Goal: Obtain resource: Download file/media

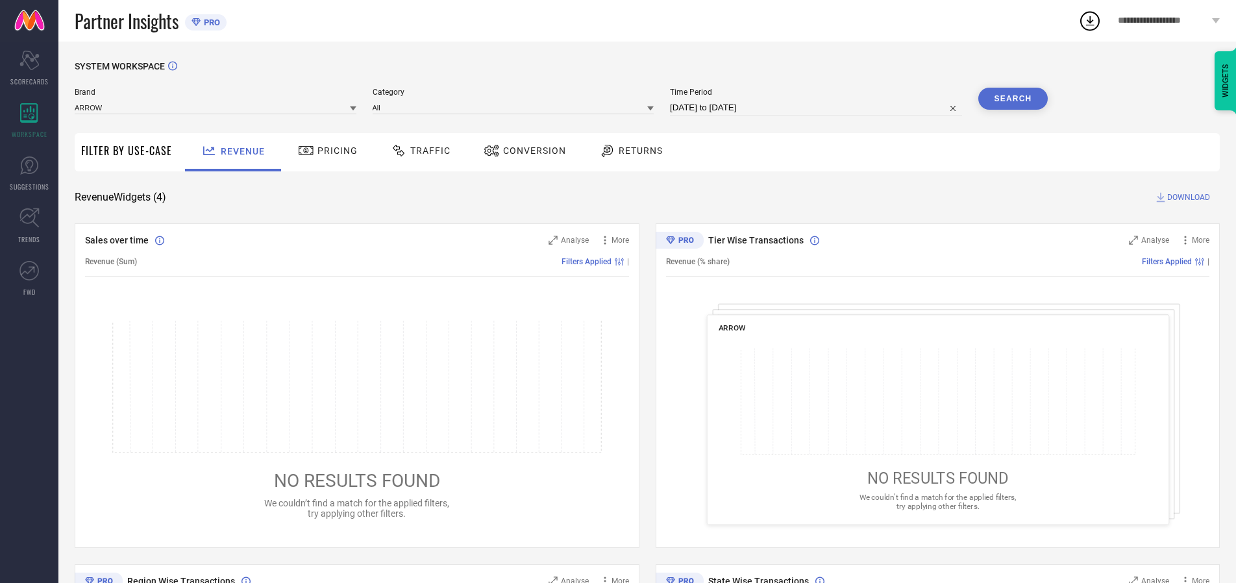
click at [417, 151] on span "Traffic" at bounding box center [430, 150] width 40 height 10
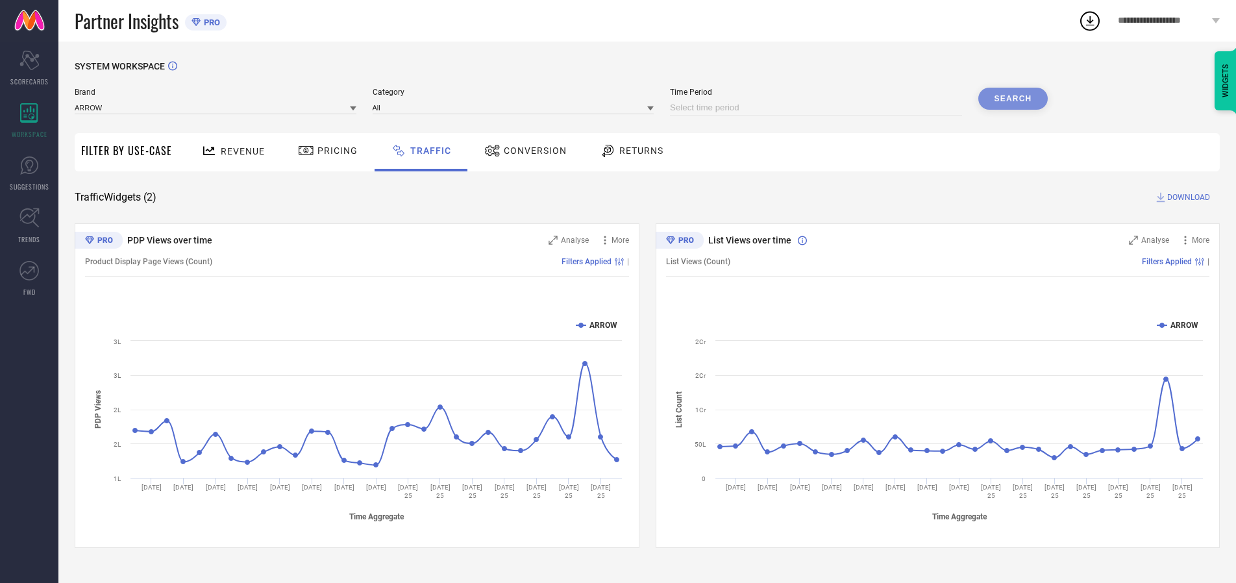
click at [818, 108] on input at bounding box center [816, 108] width 292 height 16
select select "7"
select select "2025"
select select "8"
select select "2025"
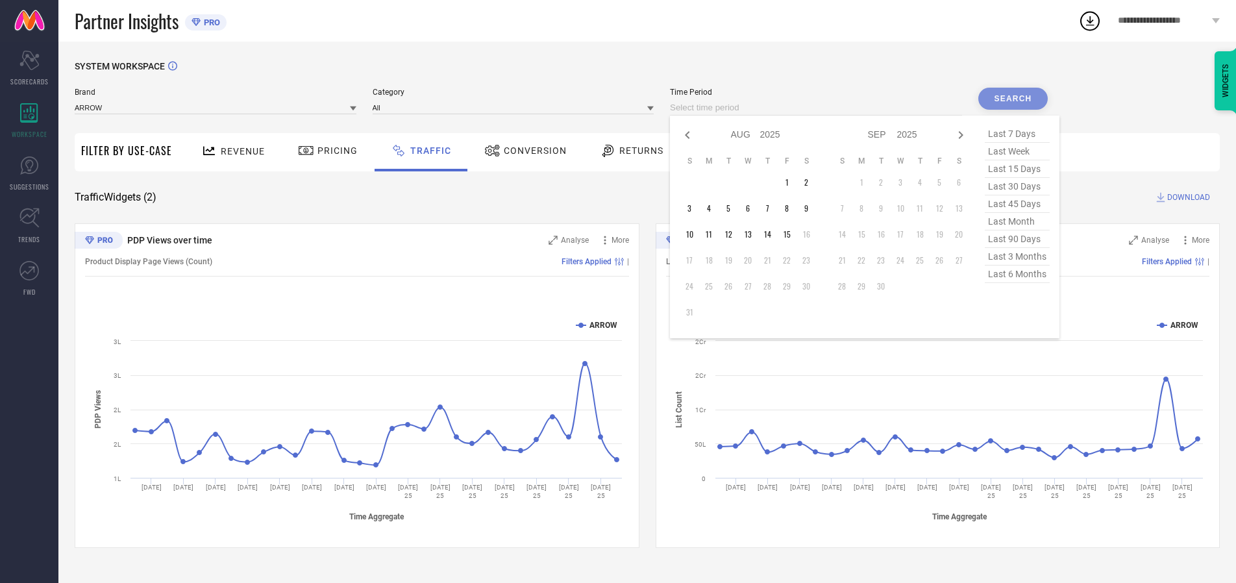
click at [713, 234] on td "11" at bounding box center [708, 234] width 19 height 19
type input "[DATE] to [DATE]"
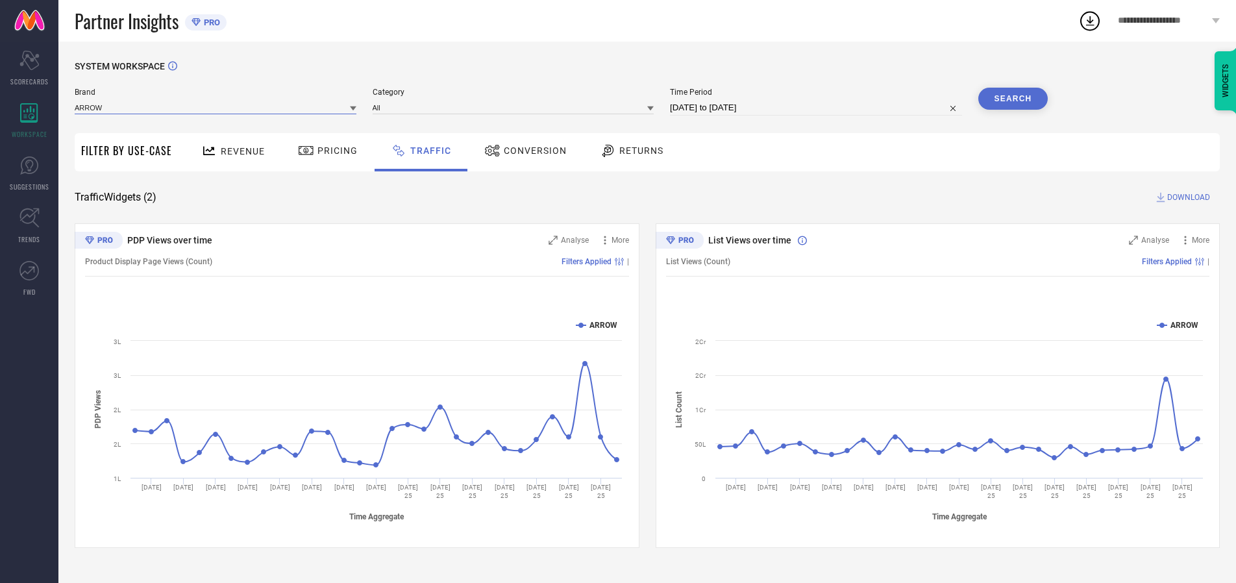
click at [216, 107] on input at bounding box center [216, 108] width 282 height 14
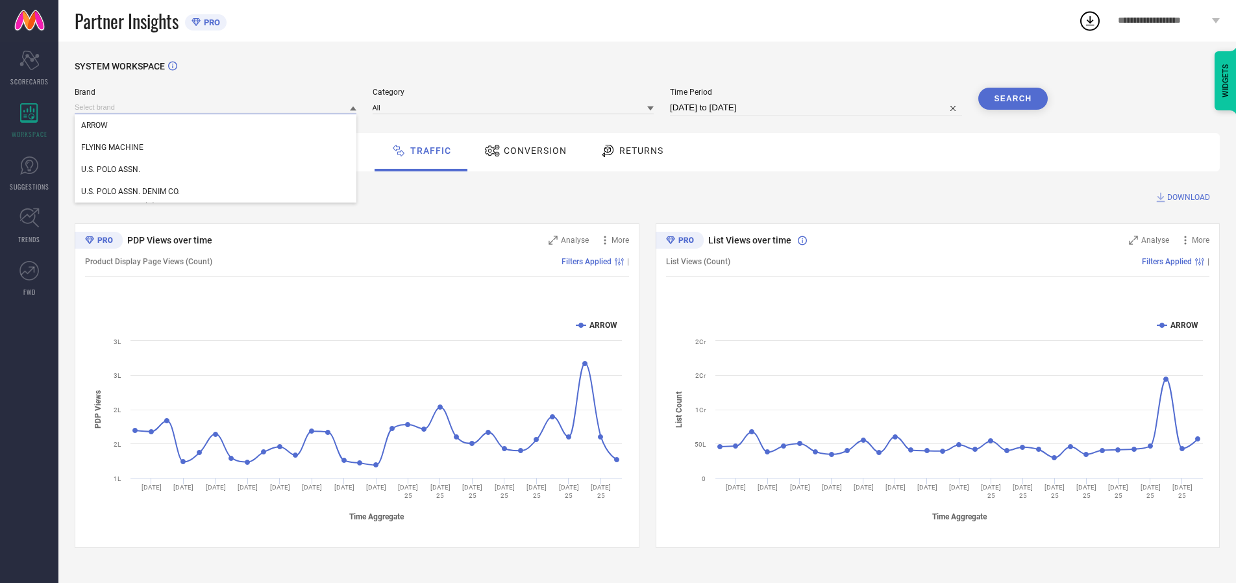
click at [216, 107] on input at bounding box center [216, 108] width 282 height 14
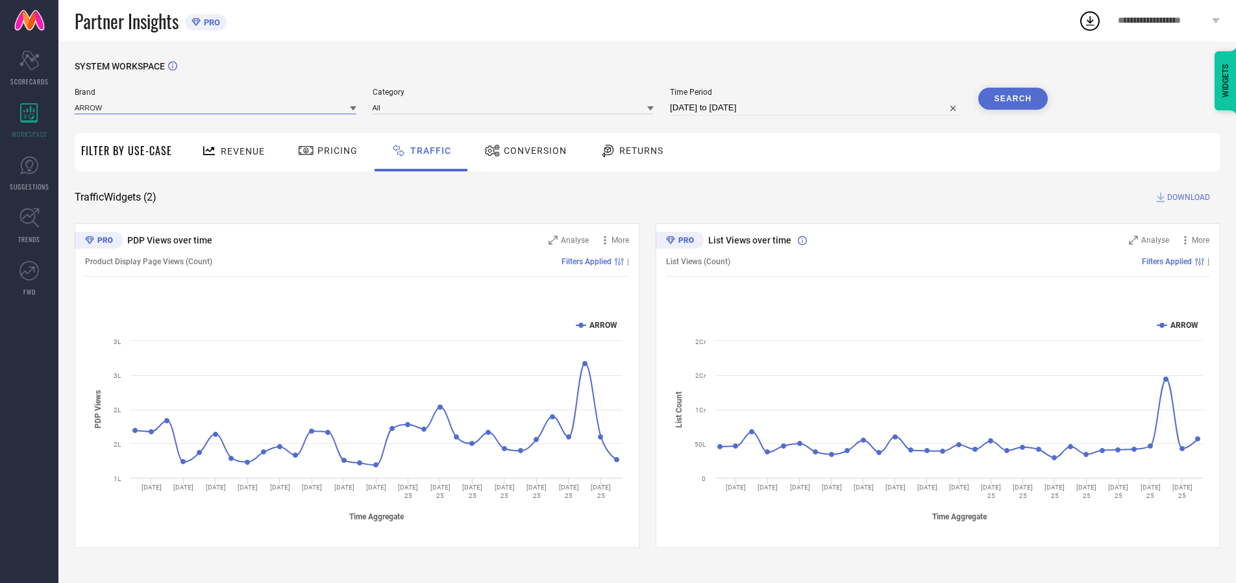
click at [216, 107] on input at bounding box center [216, 108] width 282 height 14
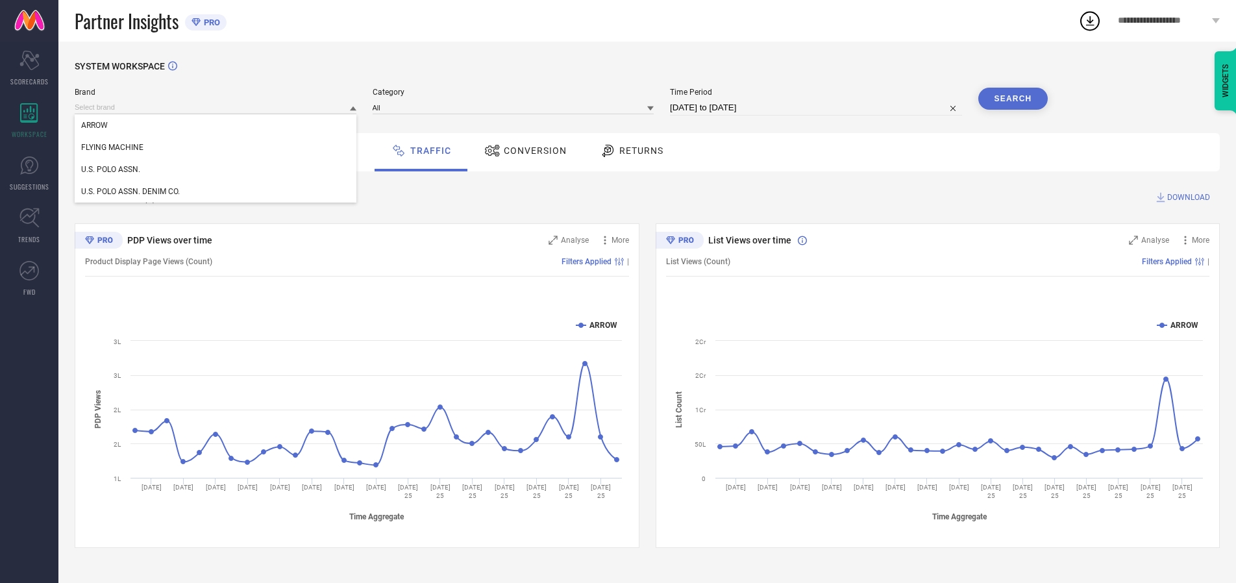
click at [216, 169] on div "U.S. POLO ASSN." at bounding box center [216, 169] width 282 height 22
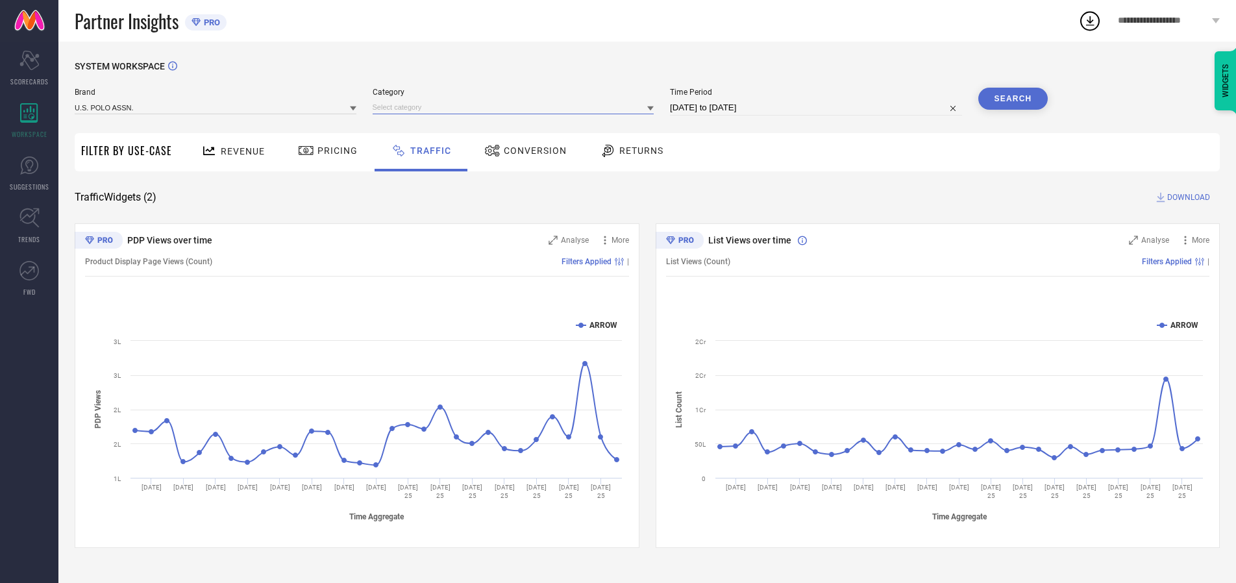
click at [516, 107] on input at bounding box center [514, 108] width 282 height 14
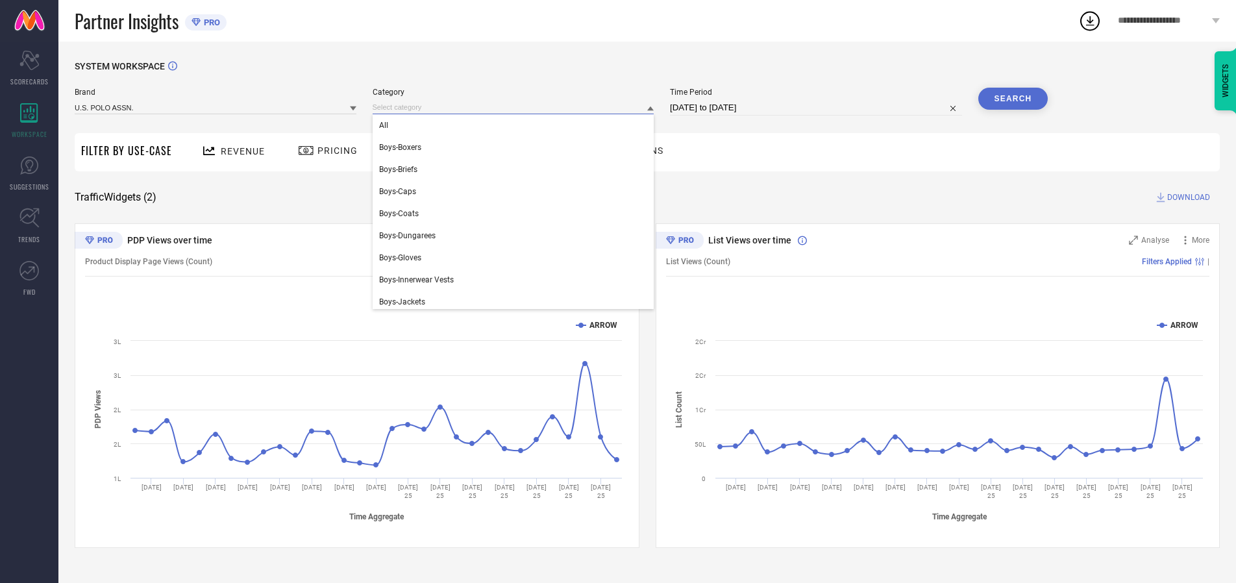
click at [516, 125] on div "All" at bounding box center [514, 125] width 282 height 22
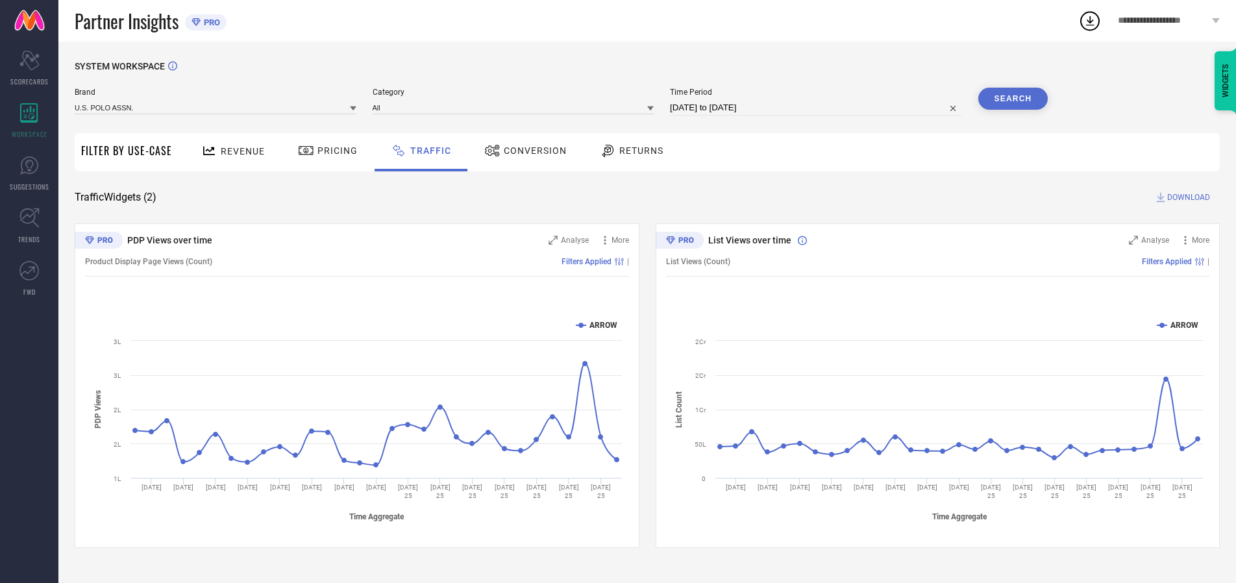
click at [1013, 99] on button "Search" at bounding box center [1013, 99] width 70 height 22
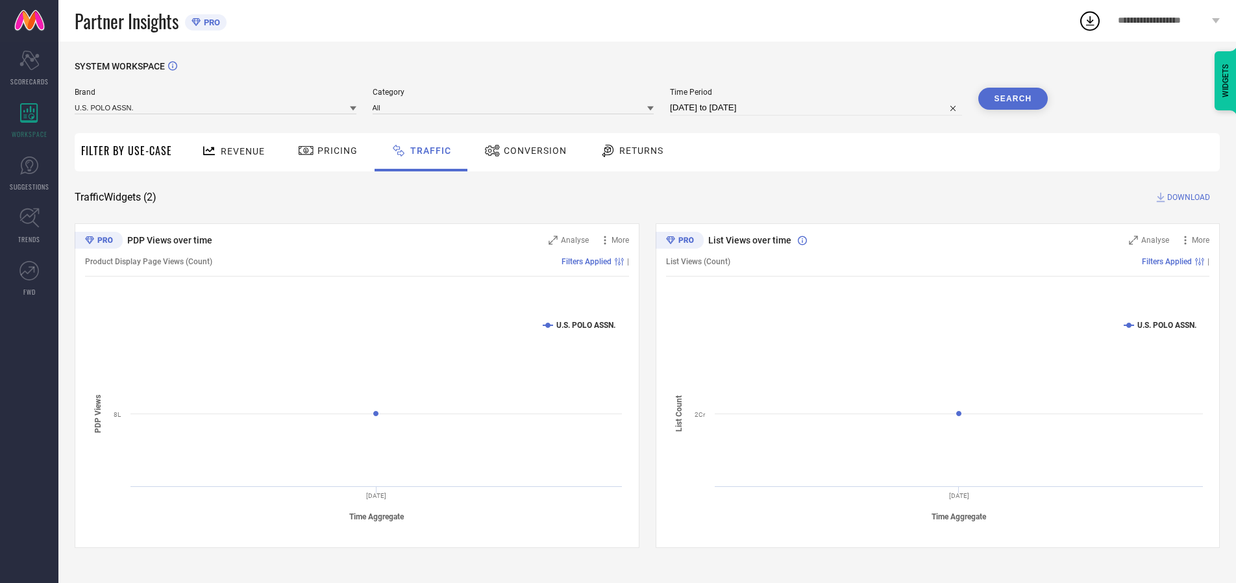
click at [1186, 197] on span "DOWNLOAD" at bounding box center [1188, 197] width 43 height 13
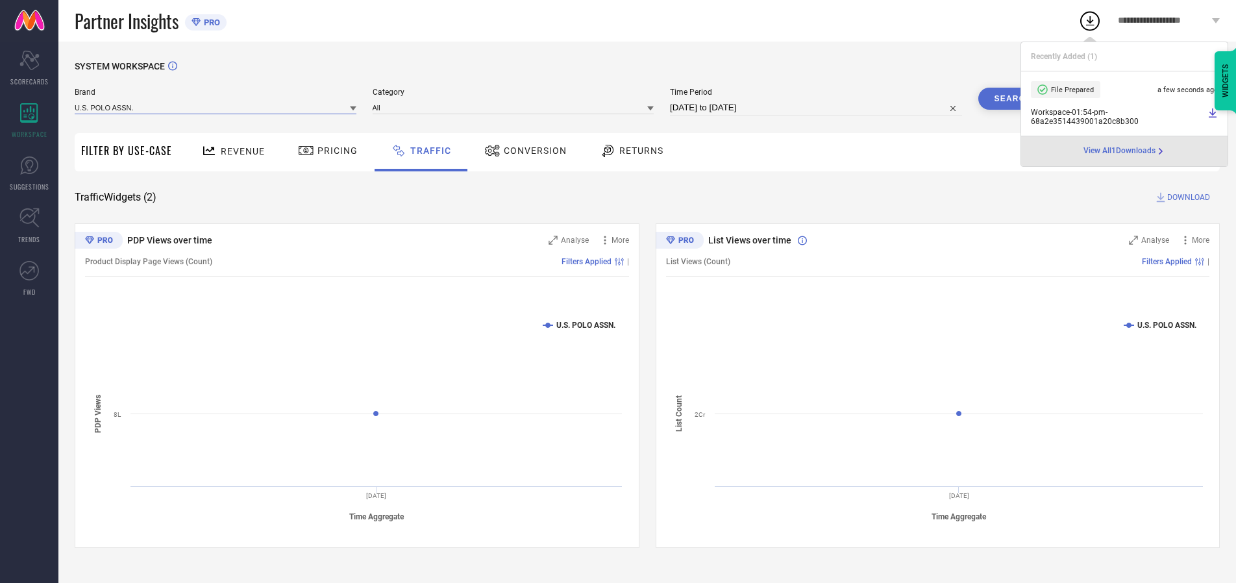
click at [216, 107] on input at bounding box center [216, 108] width 282 height 14
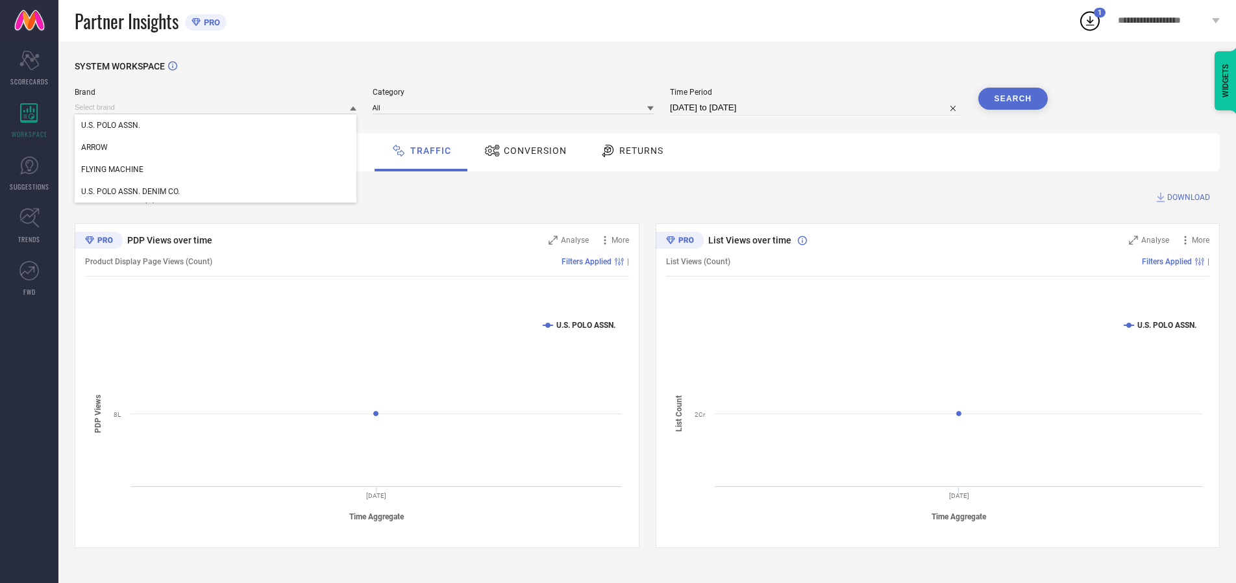
click at [216, 191] on div "U.S. POLO ASSN. DENIM CO." at bounding box center [216, 191] width 282 height 22
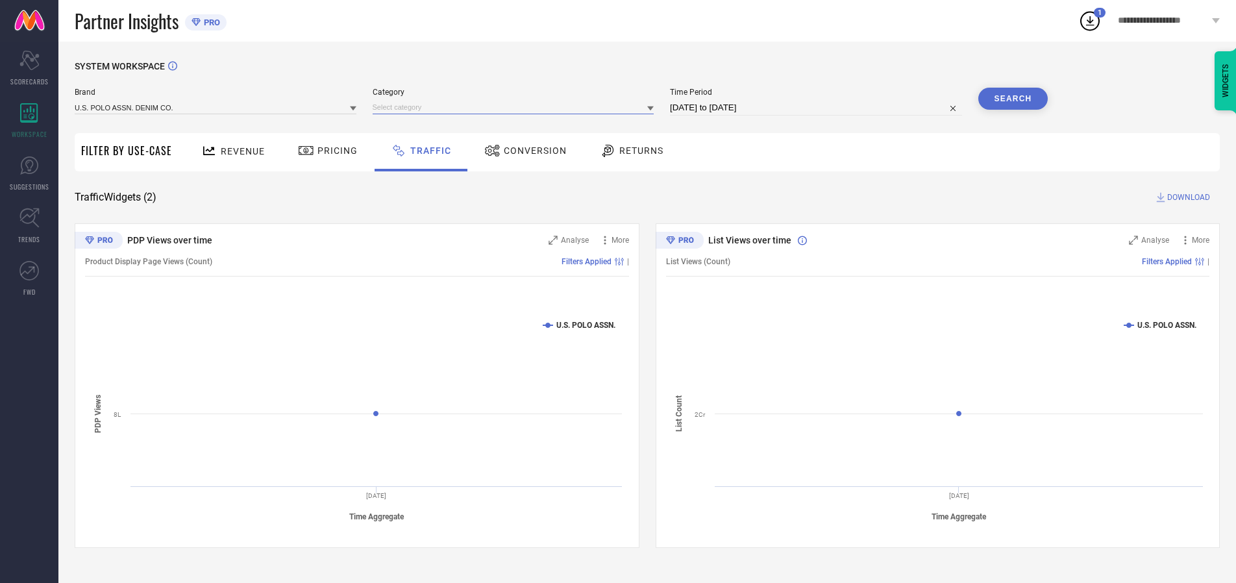
click at [516, 107] on input at bounding box center [514, 108] width 282 height 14
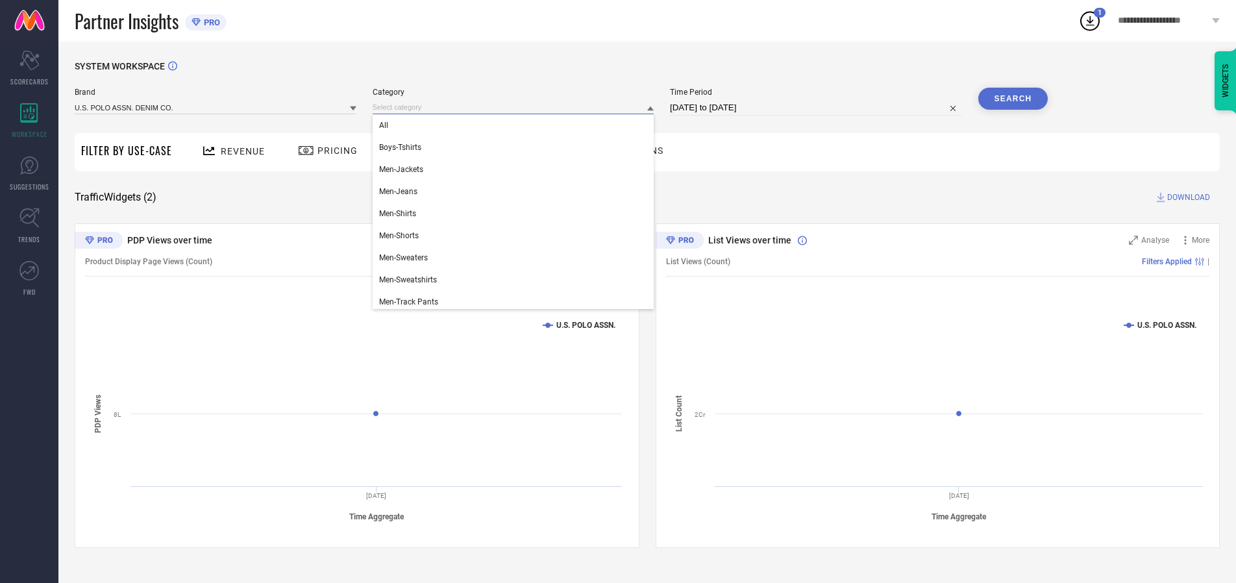
click at [516, 125] on div "All" at bounding box center [514, 125] width 282 height 22
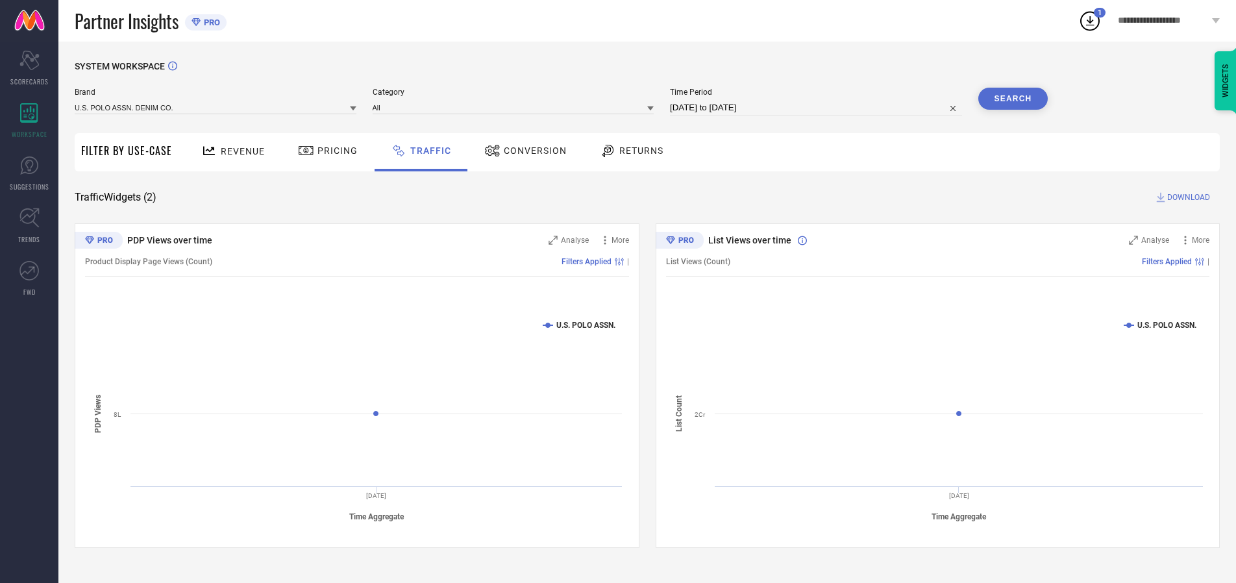
click at [1013, 99] on button "Search" at bounding box center [1013, 99] width 70 height 22
click at [1186, 197] on span "DOWNLOAD" at bounding box center [1188, 197] width 43 height 13
click at [818, 108] on input at bounding box center [816, 108] width 292 height 16
select select "7"
select select "2025"
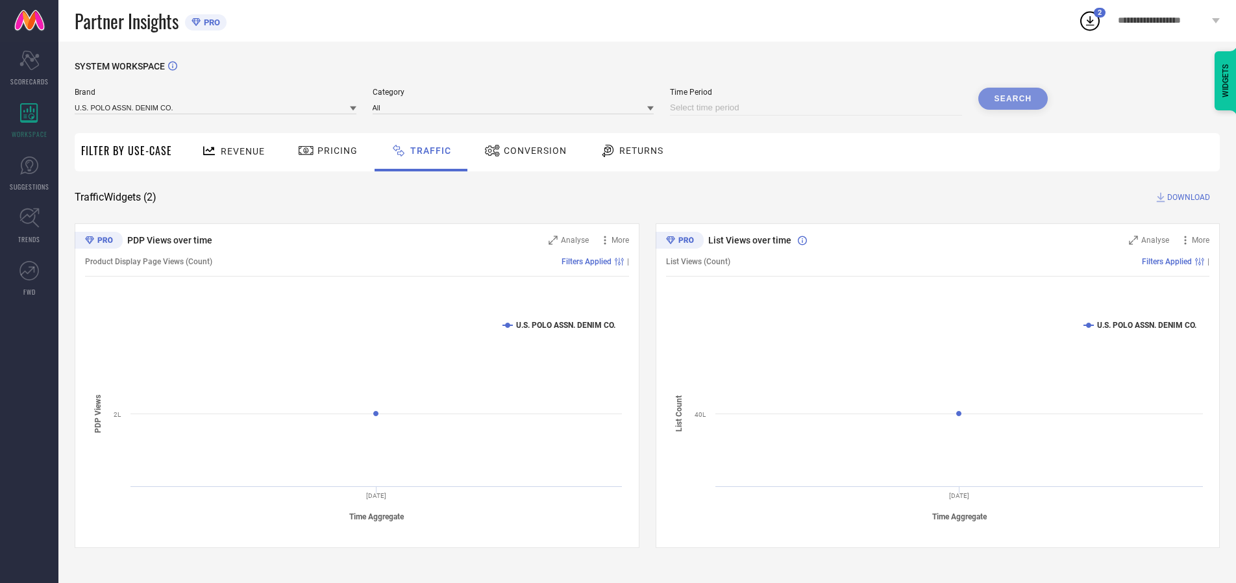
select select "8"
select select "2025"
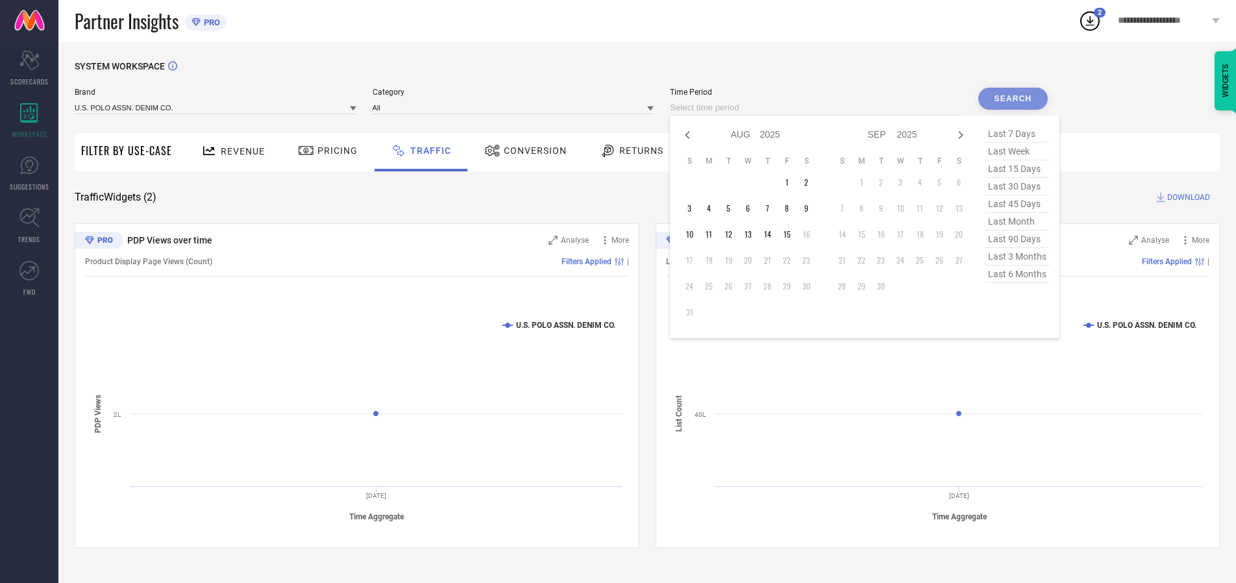
click at [732, 234] on td "12" at bounding box center [728, 234] width 19 height 19
type input "[DATE] to [DATE]"
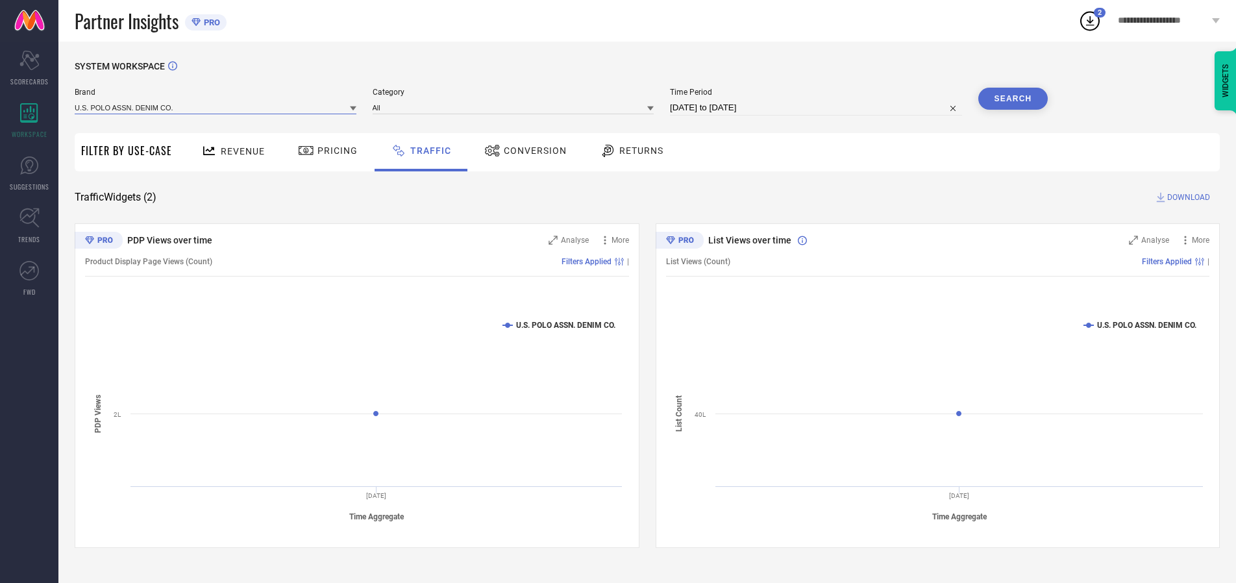
click at [216, 107] on input at bounding box center [216, 108] width 282 height 14
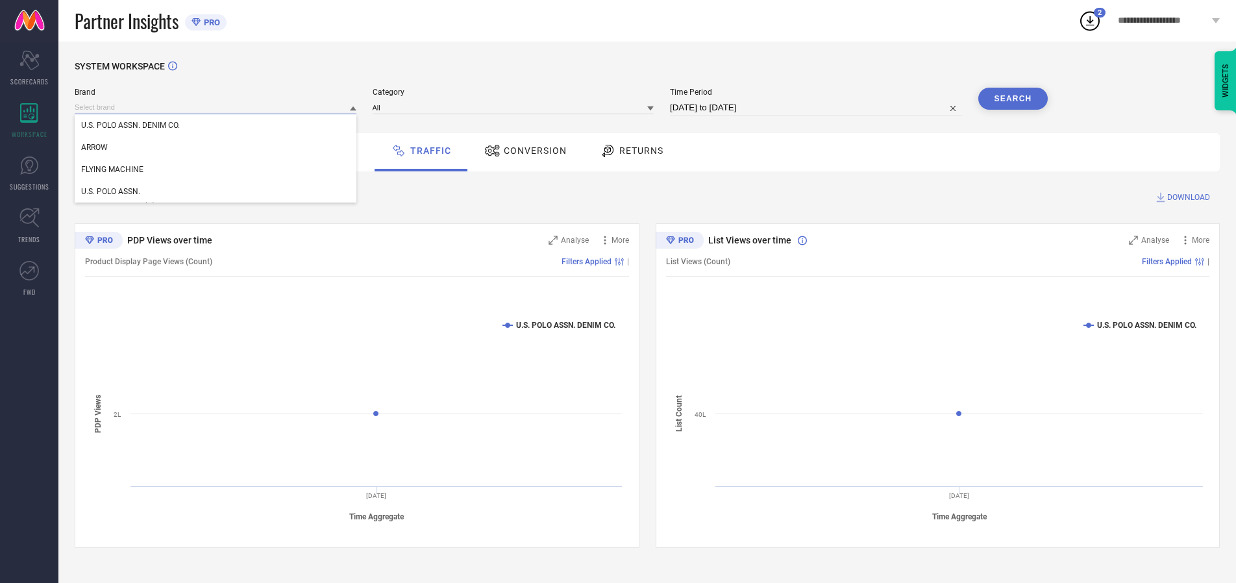
click at [216, 107] on input at bounding box center [216, 108] width 282 height 14
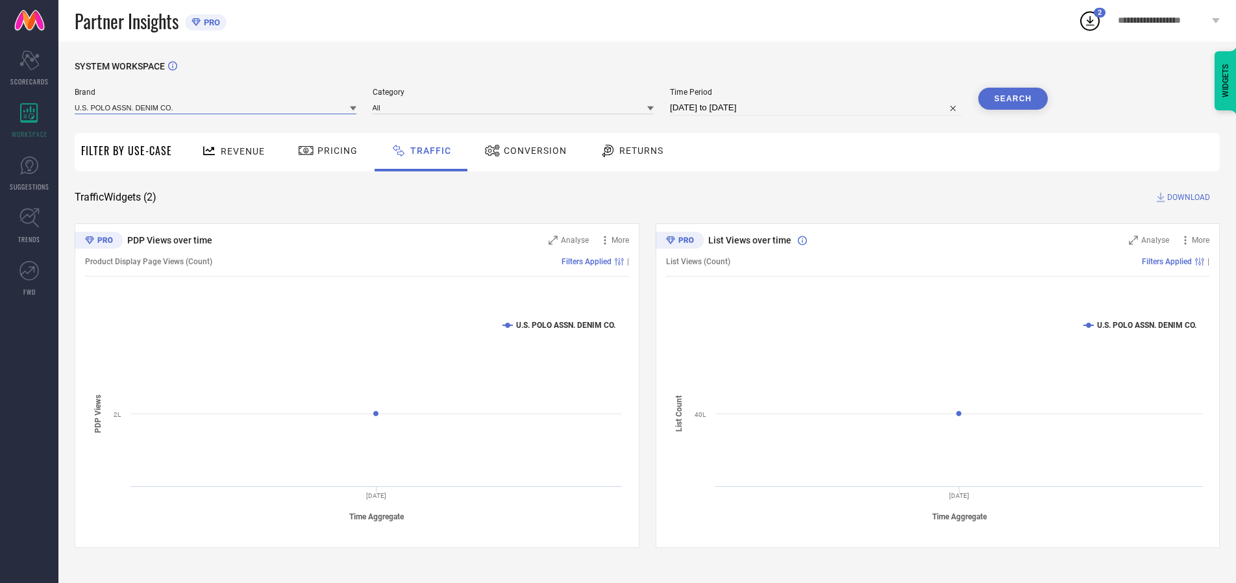
click at [216, 107] on input at bounding box center [216, 108] width 282 height 14
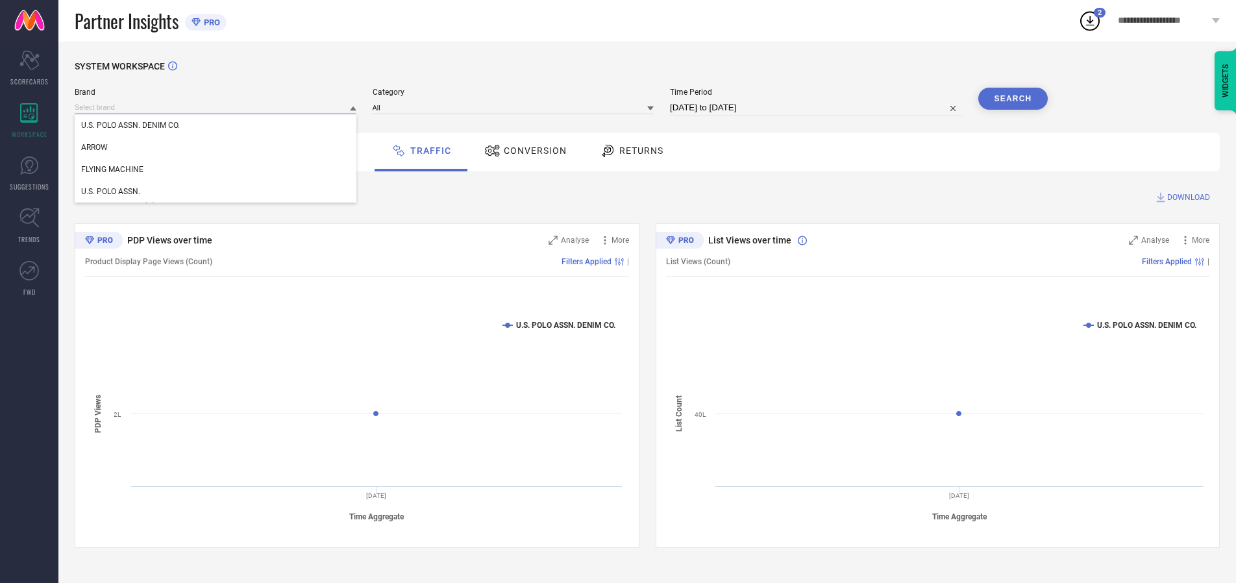
click at [216, 125] on div "U.S. POLO ASSN. DENIM CO." at bounding box center [216, 125] width 282 height 22
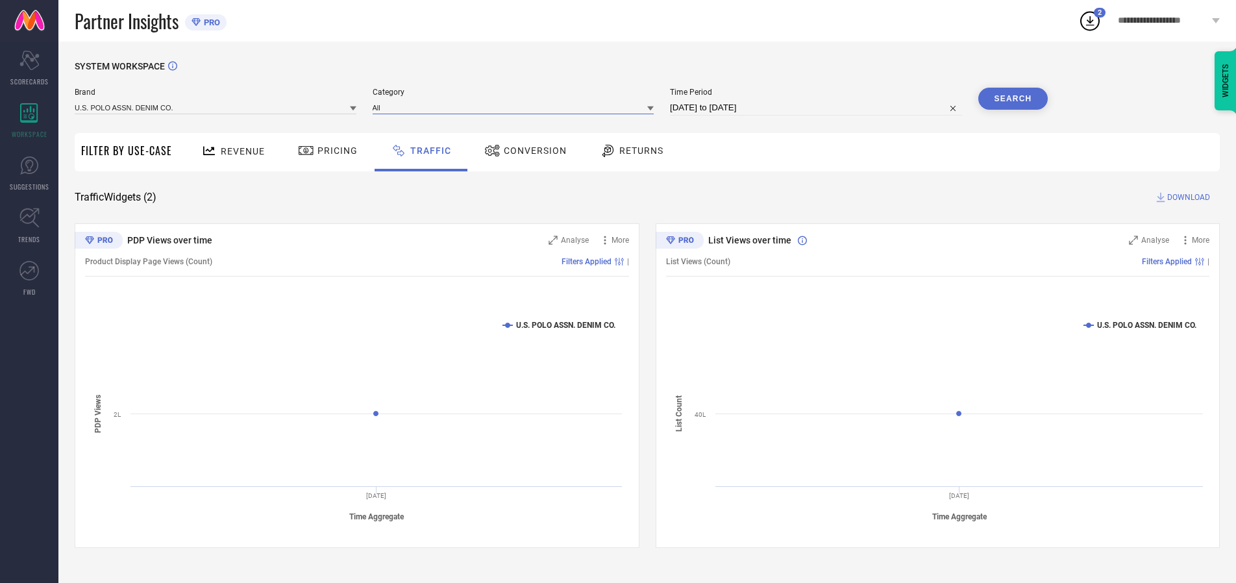
click at [516, 107] on input at bounding box center [514, 108] width 282 height 14
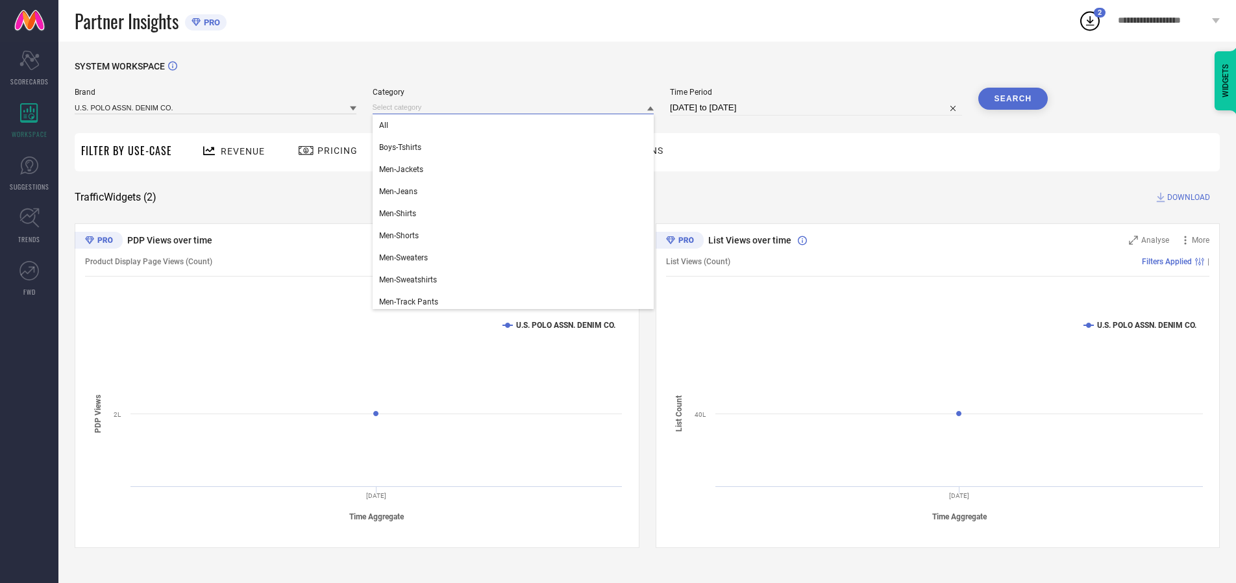
click at [516, 125] on div "All" at bounding box center [514, 125] width 282 height 22
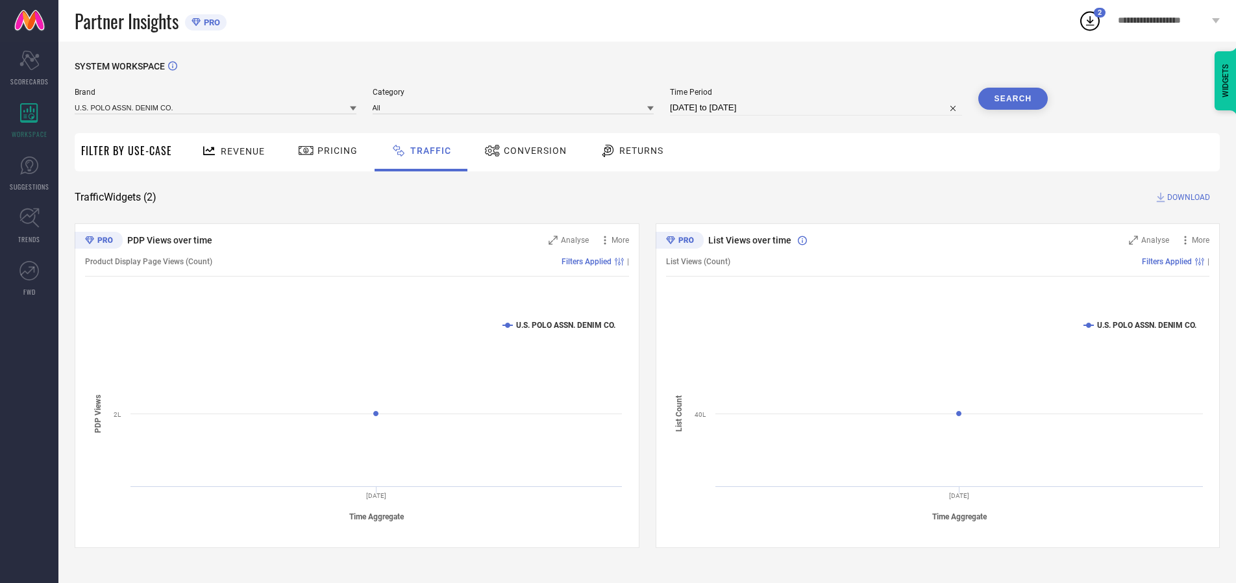
click at [1013, 99] on button "Search" at bounding box center [1013, 99] width 70 height 22
click at [1186, 197] on span "DOWNLOAD" at bounding box center [1188, 197] width 43 height 13
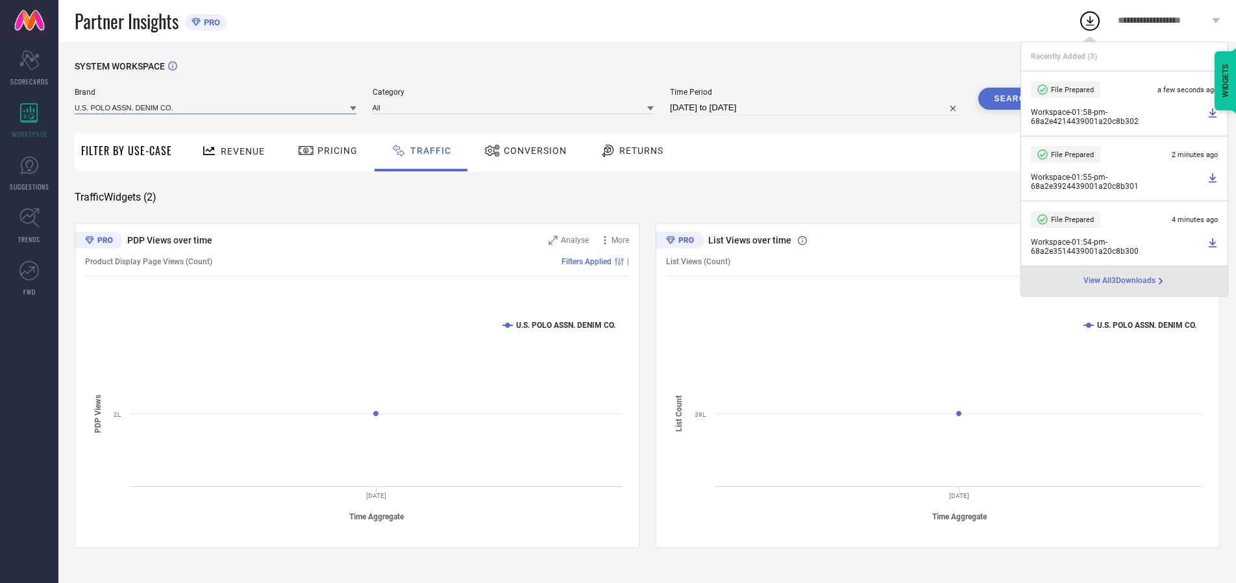
click at [216, 107] on input at bounding box center [216, 108] width 282 height 14
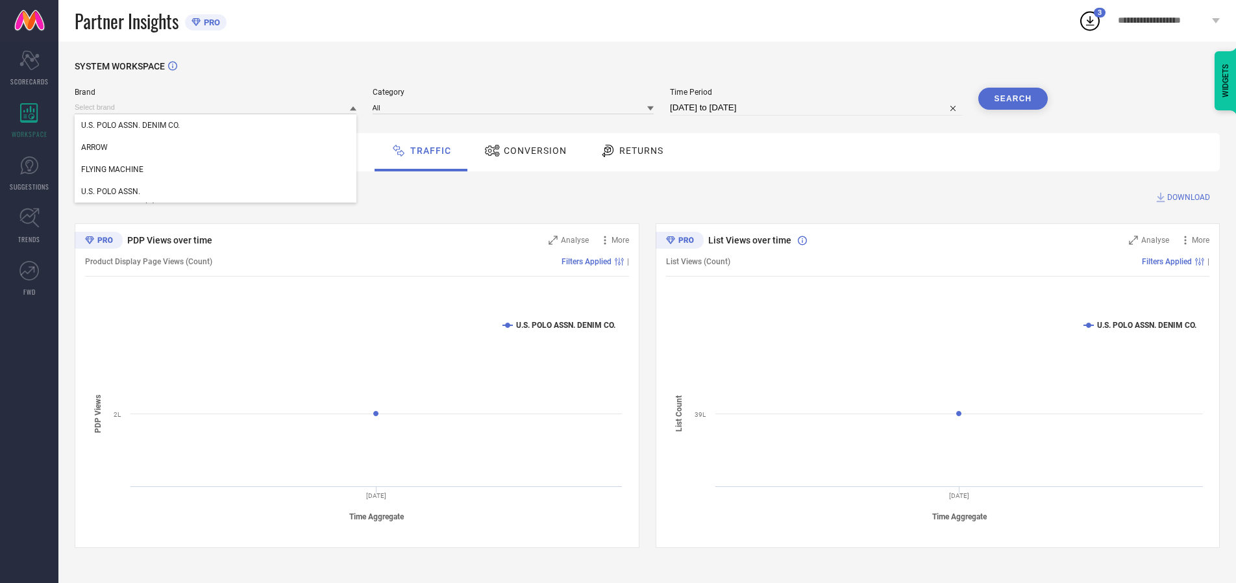
click at [216, 191] on div "U.S. POLO ASSN." at bounding box center [216, 191] width 282 height 22
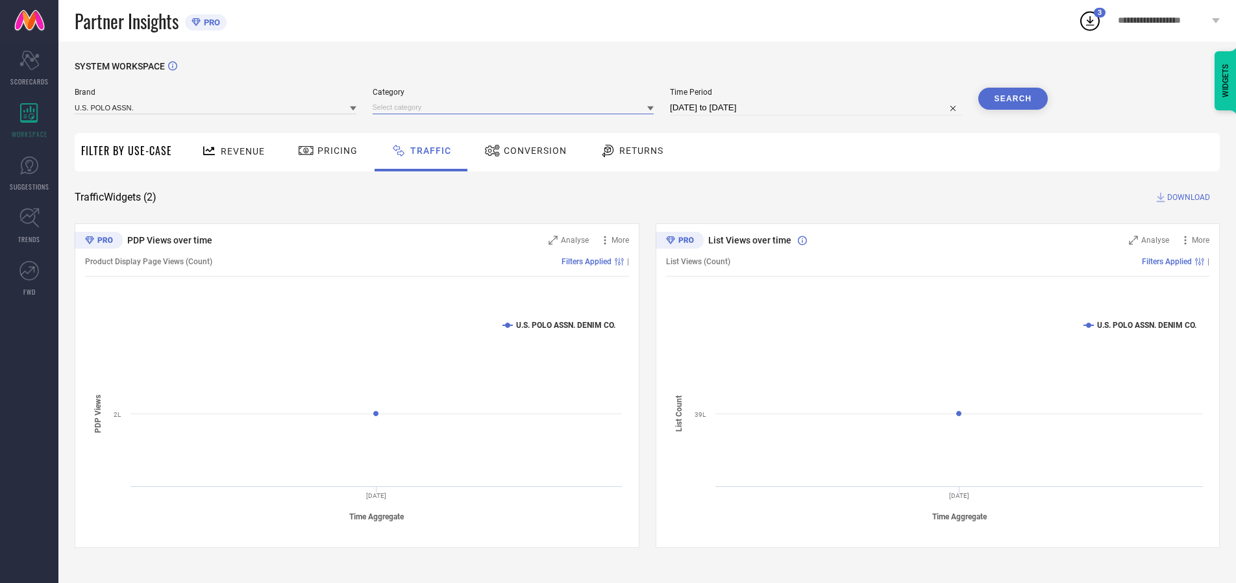
click at [516, 107] on input at bounding box center [514, 108] width 282 height 14
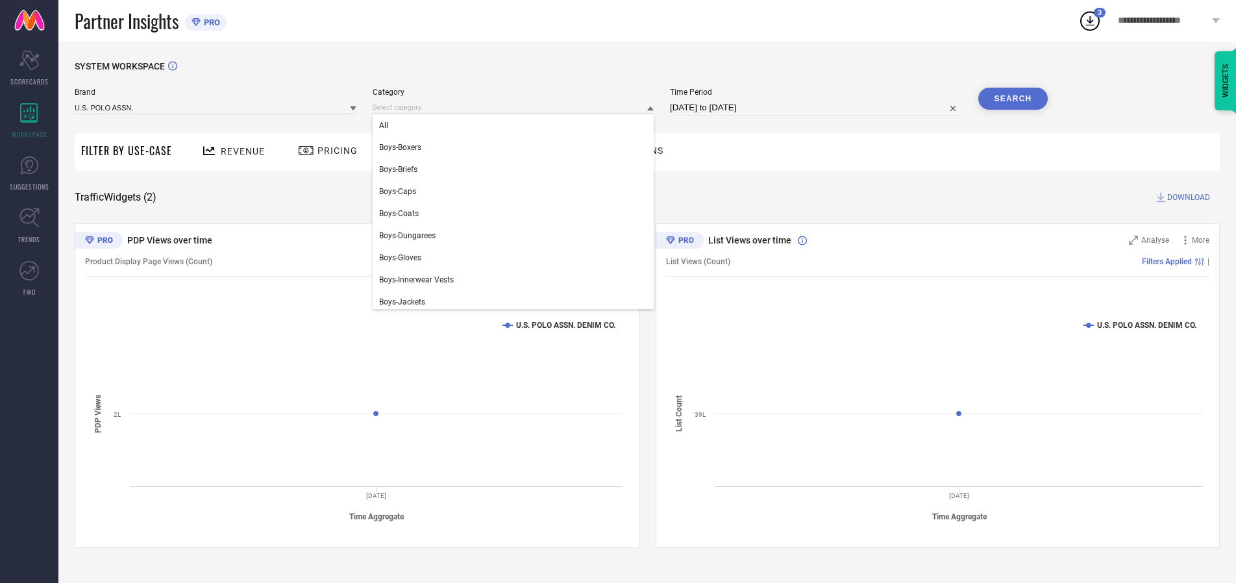
click at [516, 125] on div "All" at bounding box center [514, 125] width 282 height 22
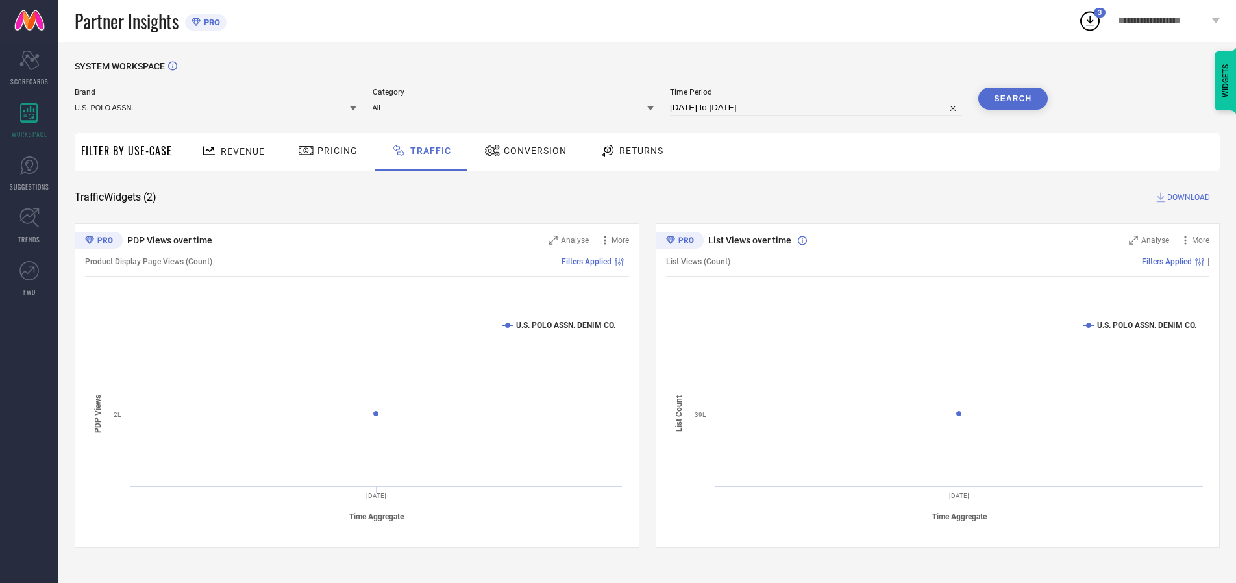
click at [1013, 99] on button "Search" at bounding box center [1013, 99] width 70 height 22
click at [1186, 197] on span "DOWNLOAD" at bounding box center [1188, 197] width 43 height 13
click at [818, 108] on input at bounding box center [816, 108] width 292 height 16
select select "7"
select select "2025"
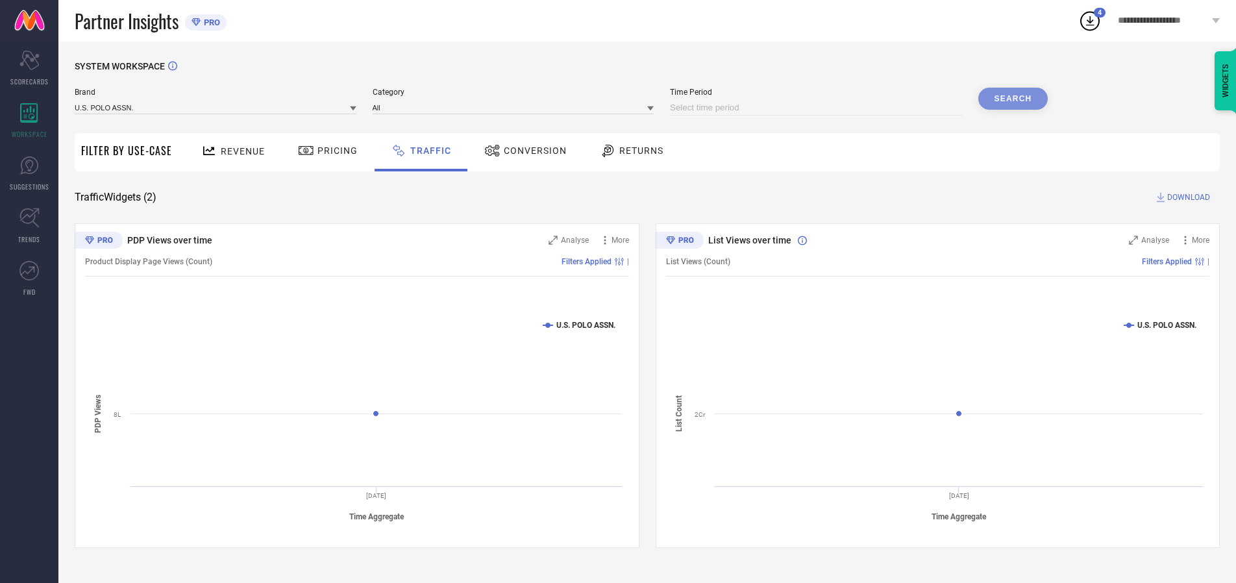
select select "8"
select select "2025"
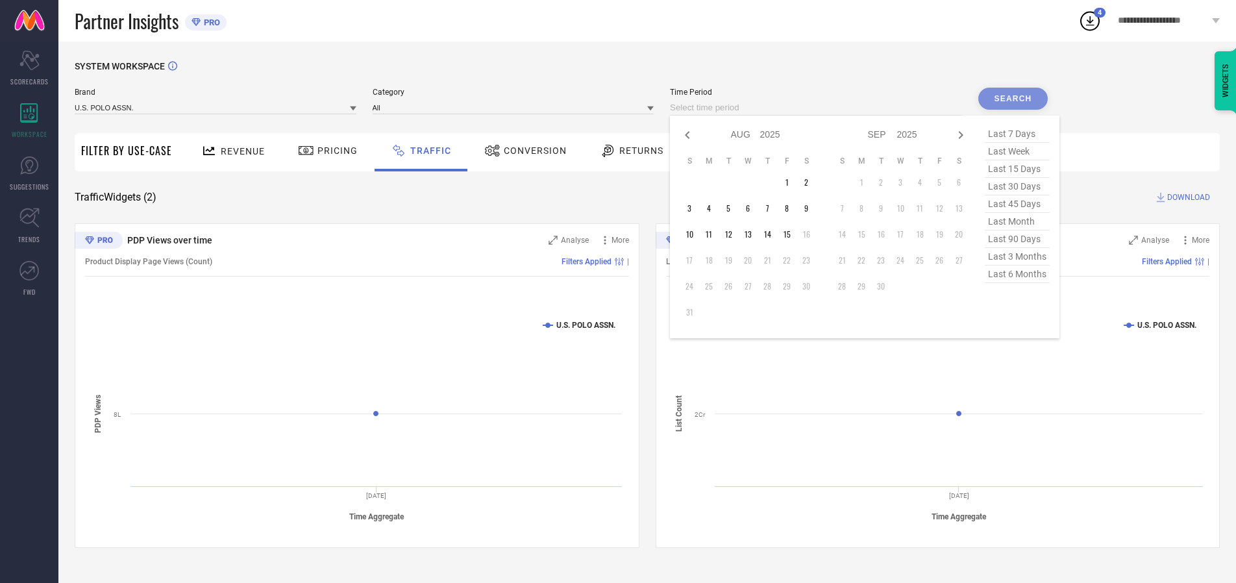
click at [752, 234] on td "13" at bounding box center [747, 234] width 19 height 19
type input "[DATE] to [DATE]"
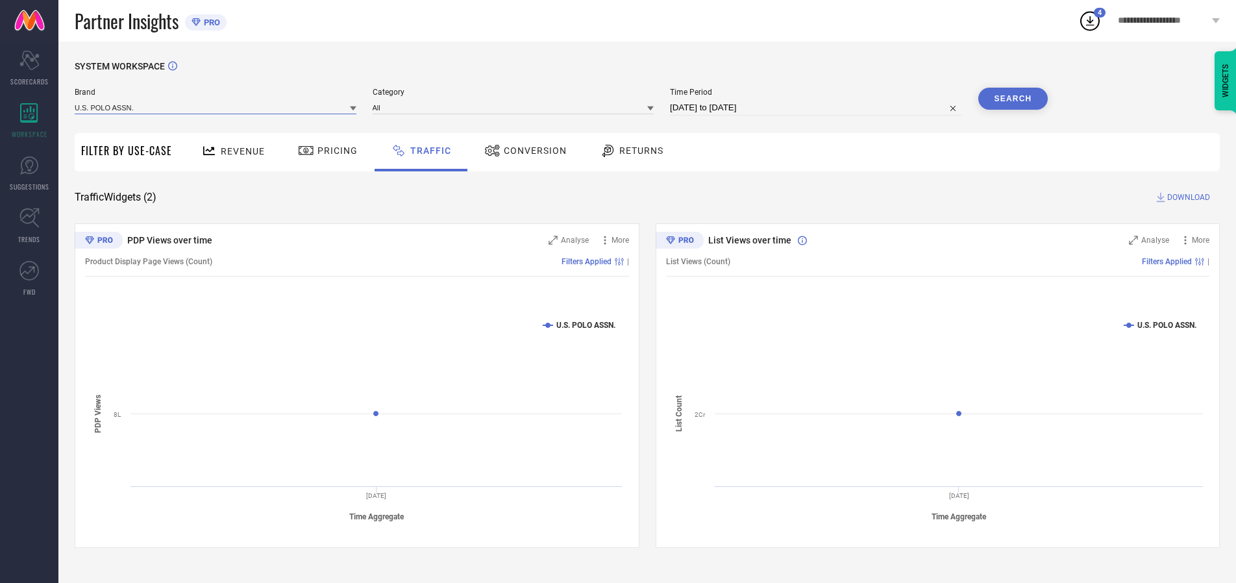
click at [216, 107] on input at bounding box center [216, 108] width 282 height 14
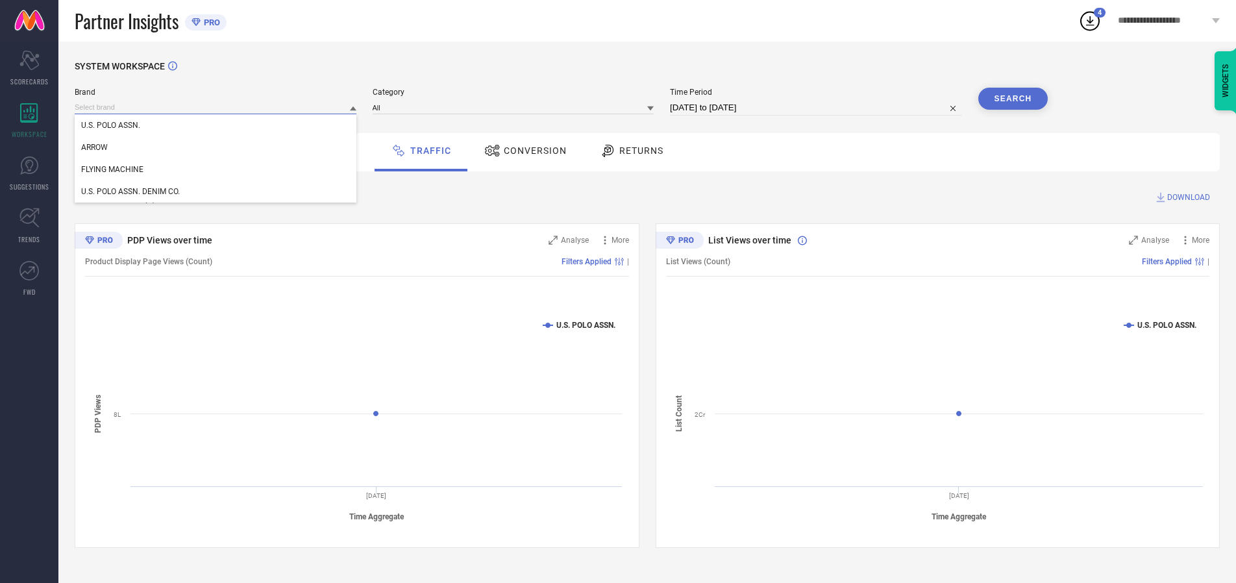
click at [216, 107] on input at bounding box center [216, 108] width 282 height 14
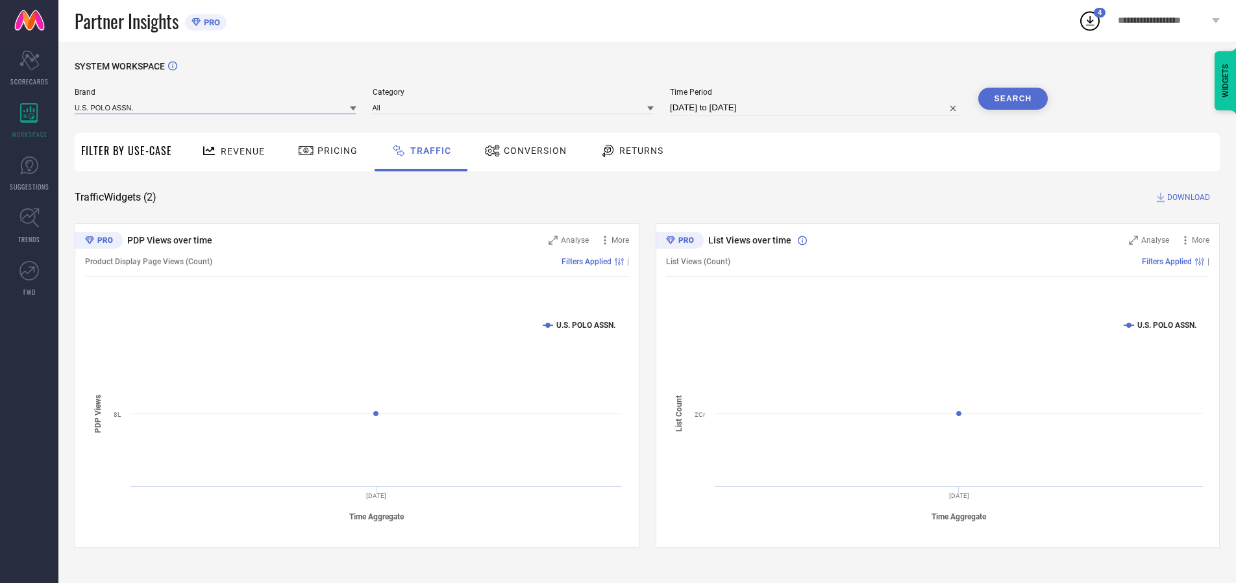
click at [216, 107] on input at bounding box center [216, 108] width 282 height 14
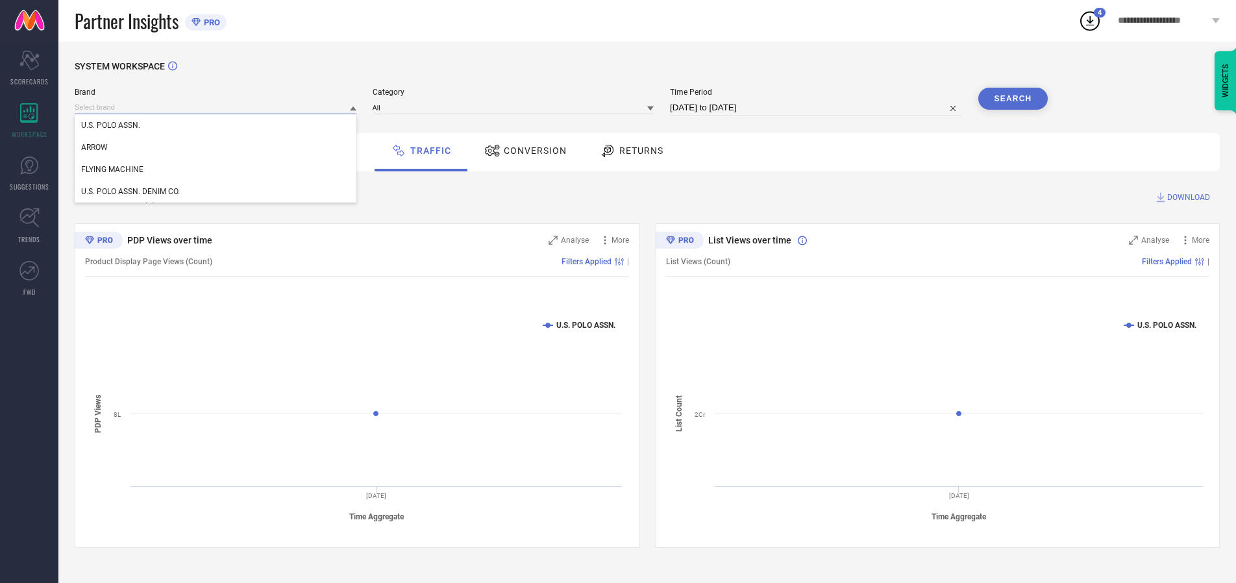
click at [216, 125] on div "U.S. POLO ASSN." at bounding box center [216, 125] width 282 height 22
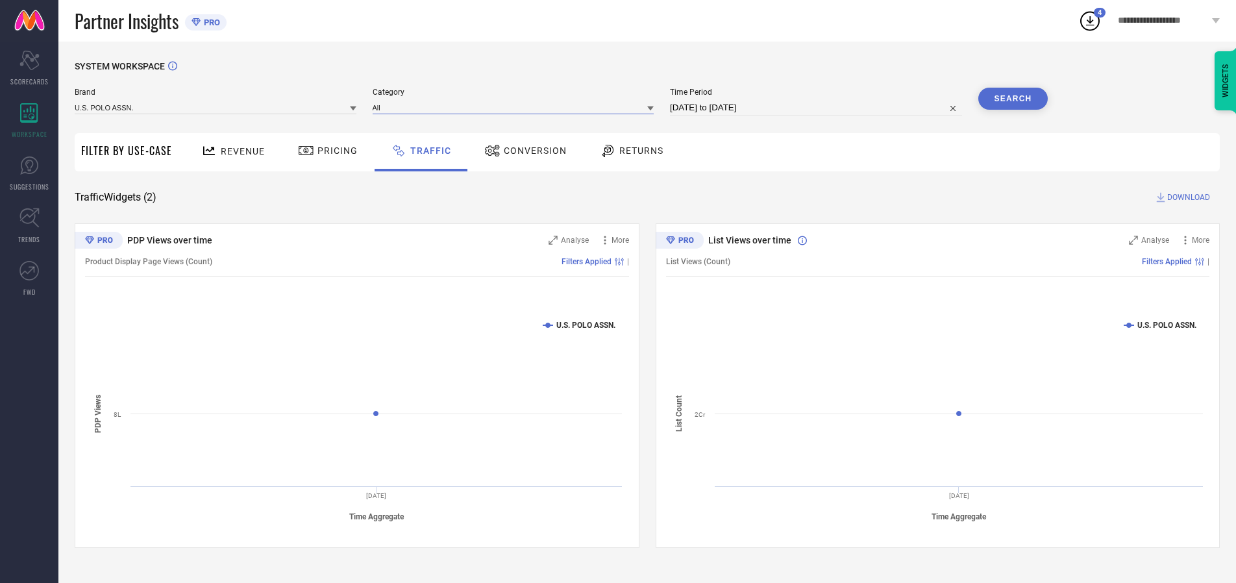
click at [516, 107] on input at bounding box center [514, 108] width 282 height 14
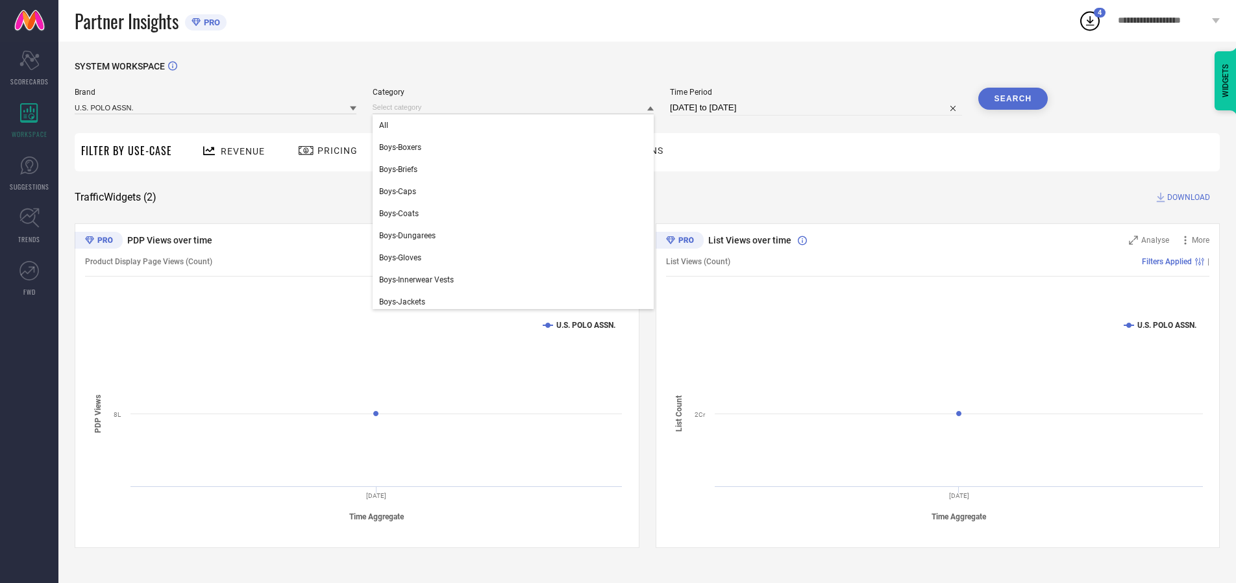
click at [516, 125] on div "All" at bounding box center [514, 125] width 282 height 22
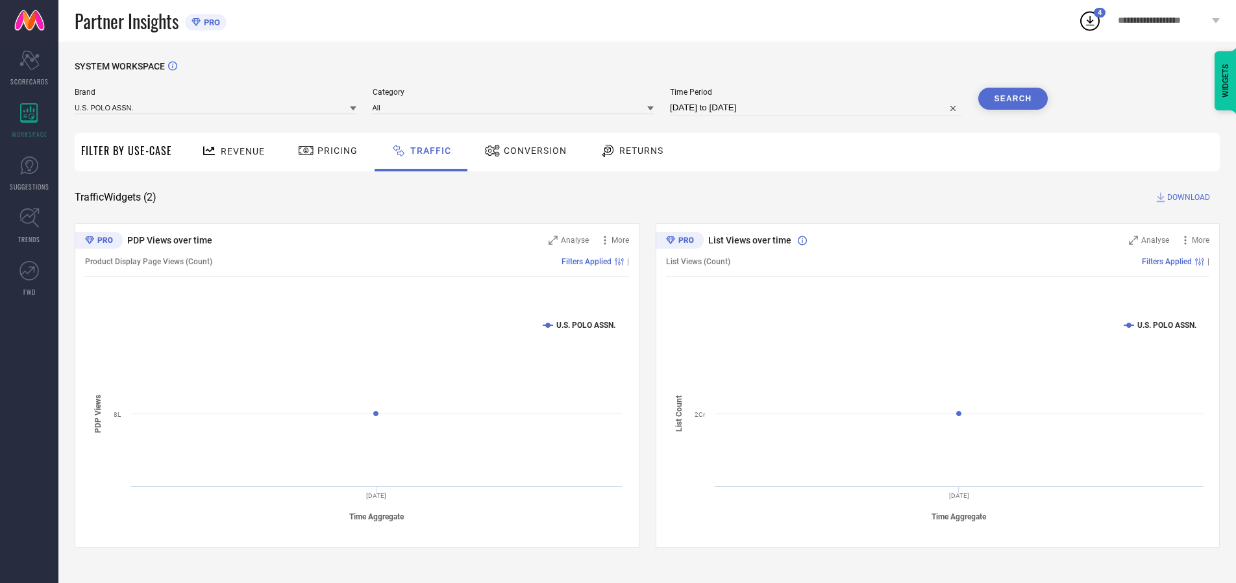
click at [1013, 99] on button "Search" at bounding box center [1013, 99] width 70 height 22
click at [1186, 197] on span "DOWNLOAD" at bounding box center [1188, 197] width 43 height 13
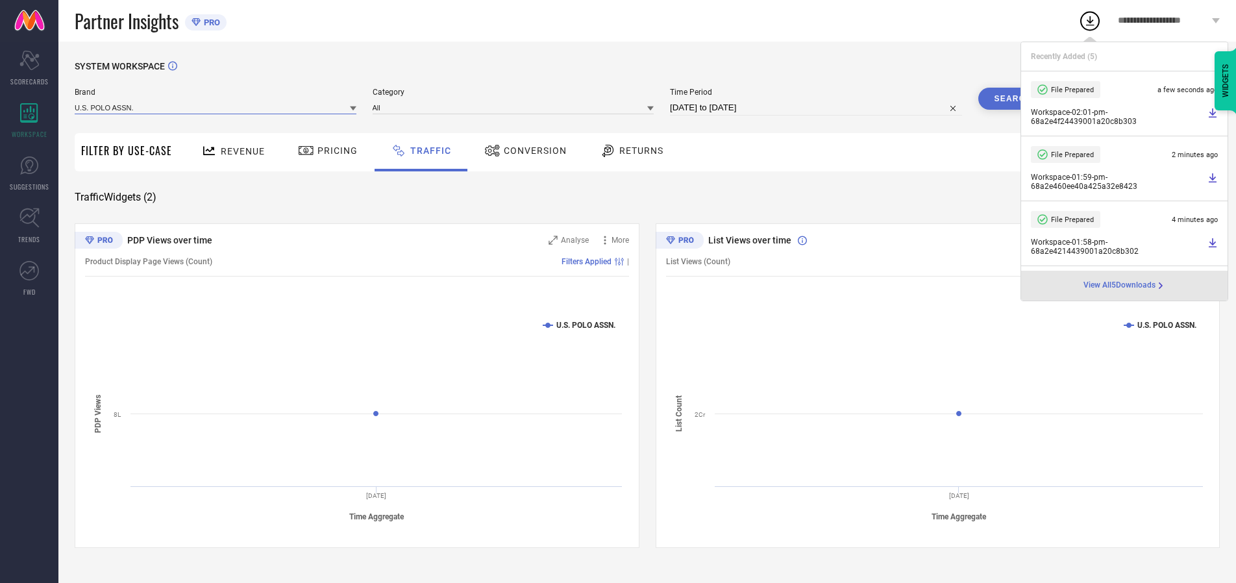
click at [216, 107] on input at bounding box center [216, 108] width 282 height 14
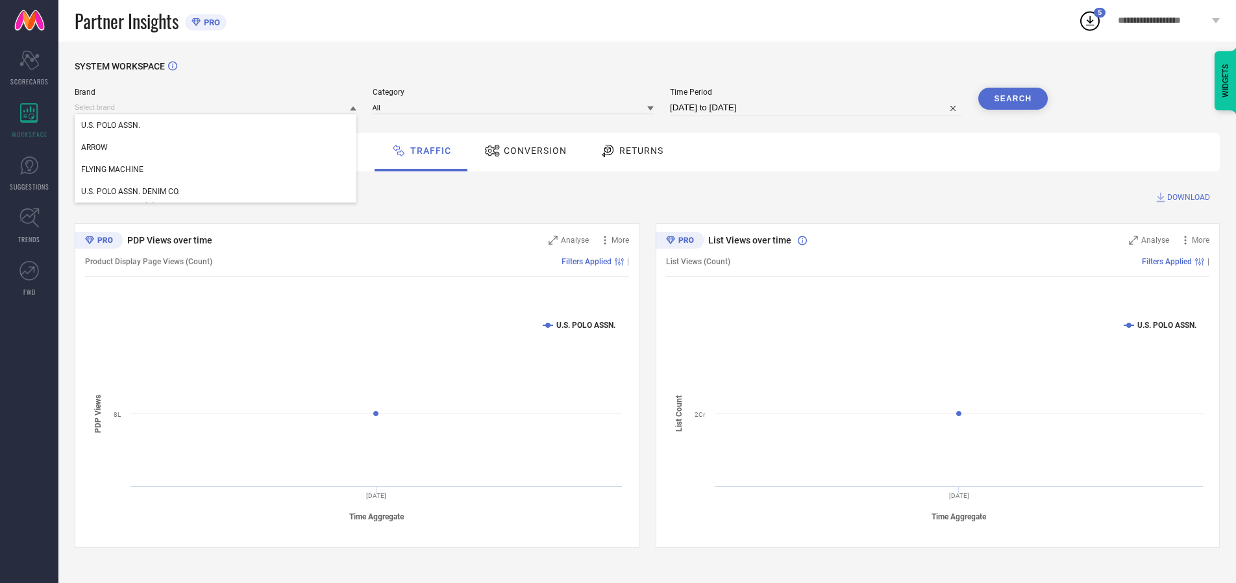
click at [216, 191] on div "U.S. POLO ASSN. DENIM CO." at bounding box center [216, 191] width 282 height 22
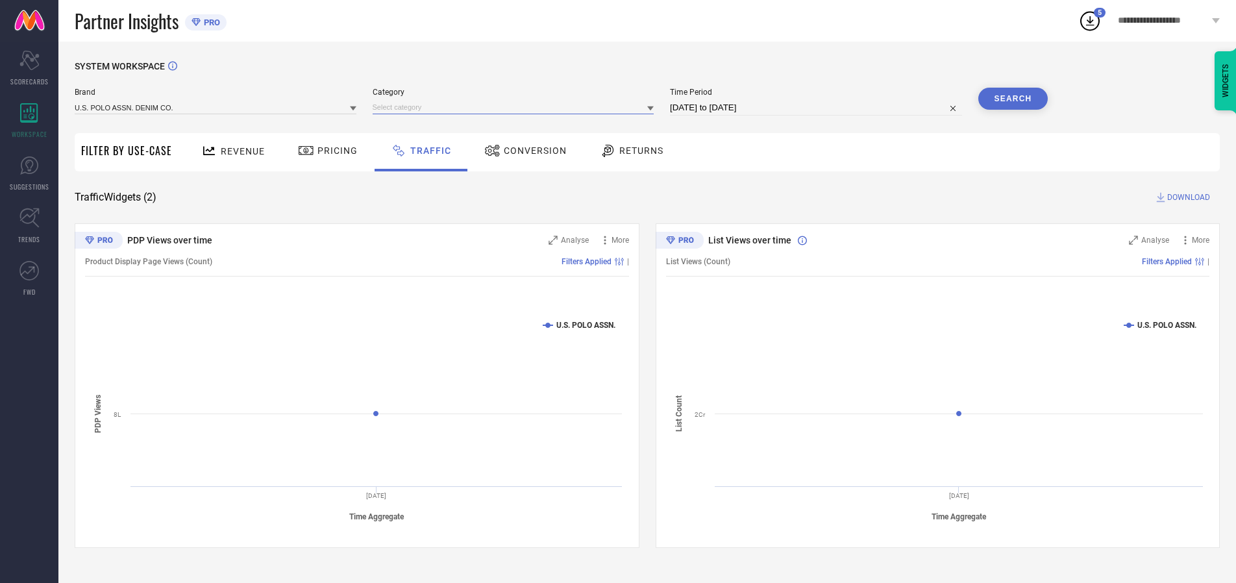
click at [516, 107] on input at bounding box center [514, 108] width 282 height 14
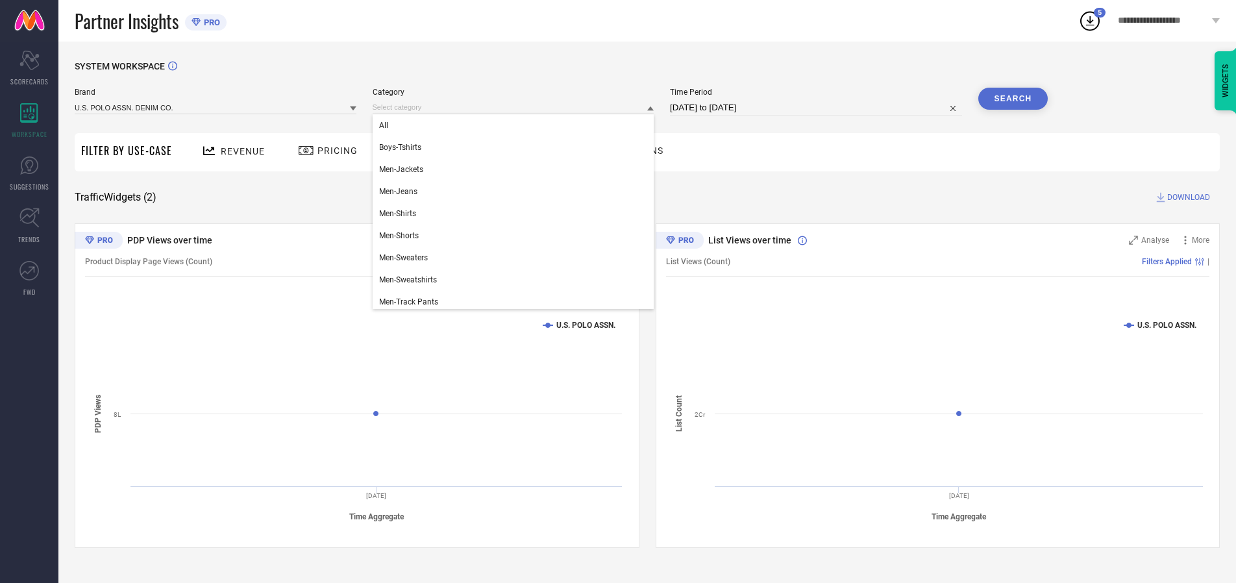
click at [516, 125] on div "All" at bounding box center [514, 125] width 282 height 22
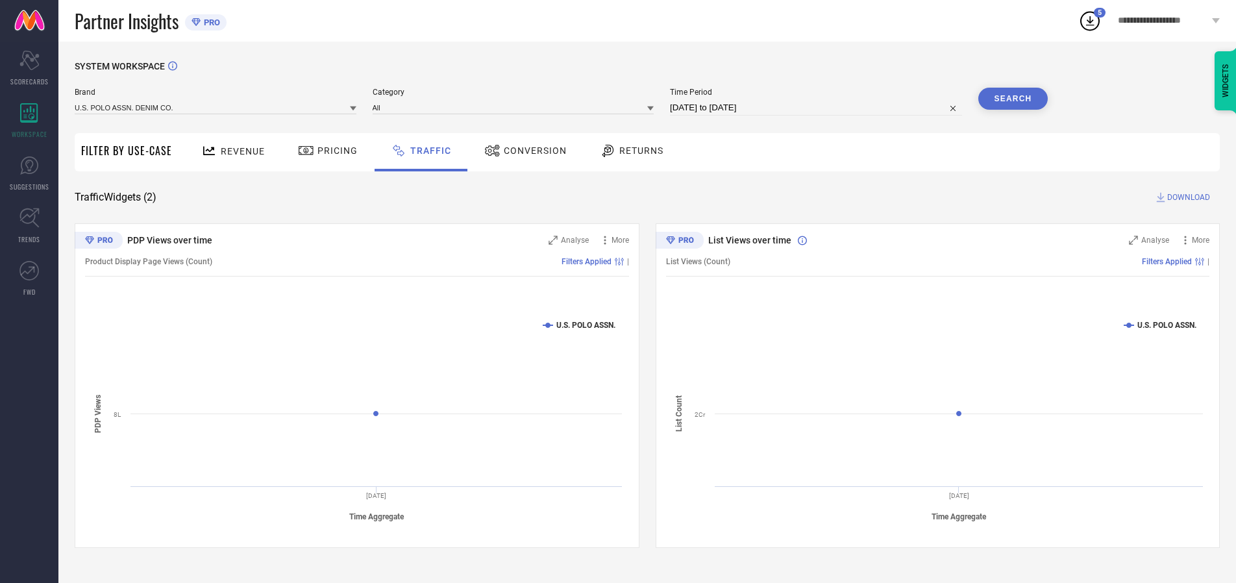
click at [1013, 99] on button "Search" at bounding box center [1013, 99] width 70 height 22
click at [1186, 197] on span "DOWNLOAD" at bounding box center [1188, 197] width 43 height 13
click at [818, 108] on input at bounding box center [816, 108] width 292 height 16
select select "7"
select select "2025"
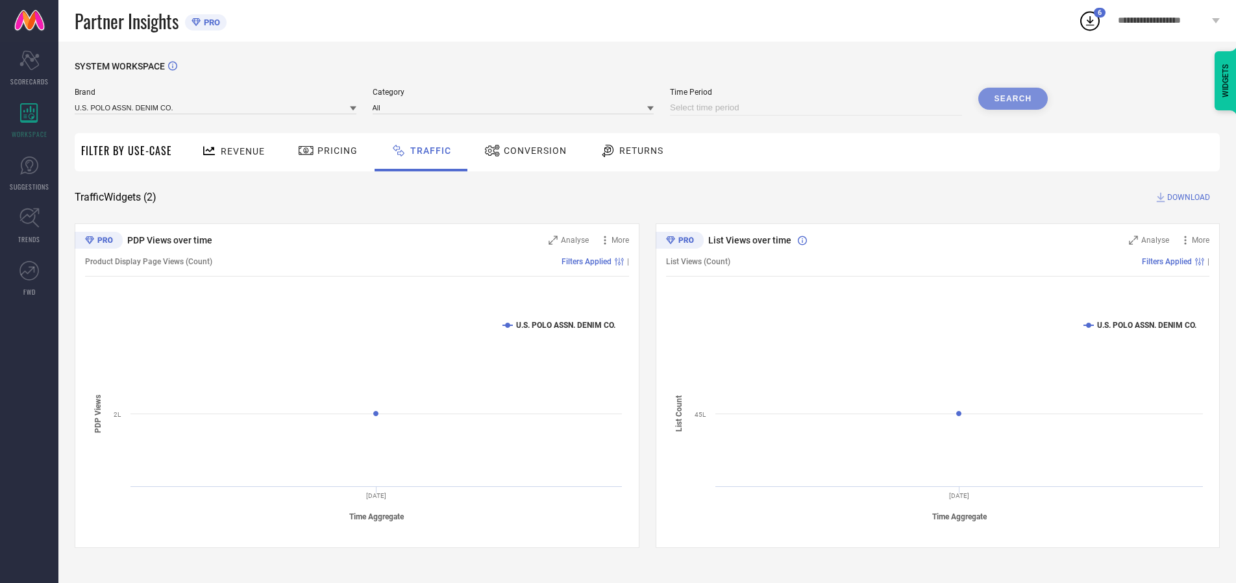
select select "8"
select select "2025"
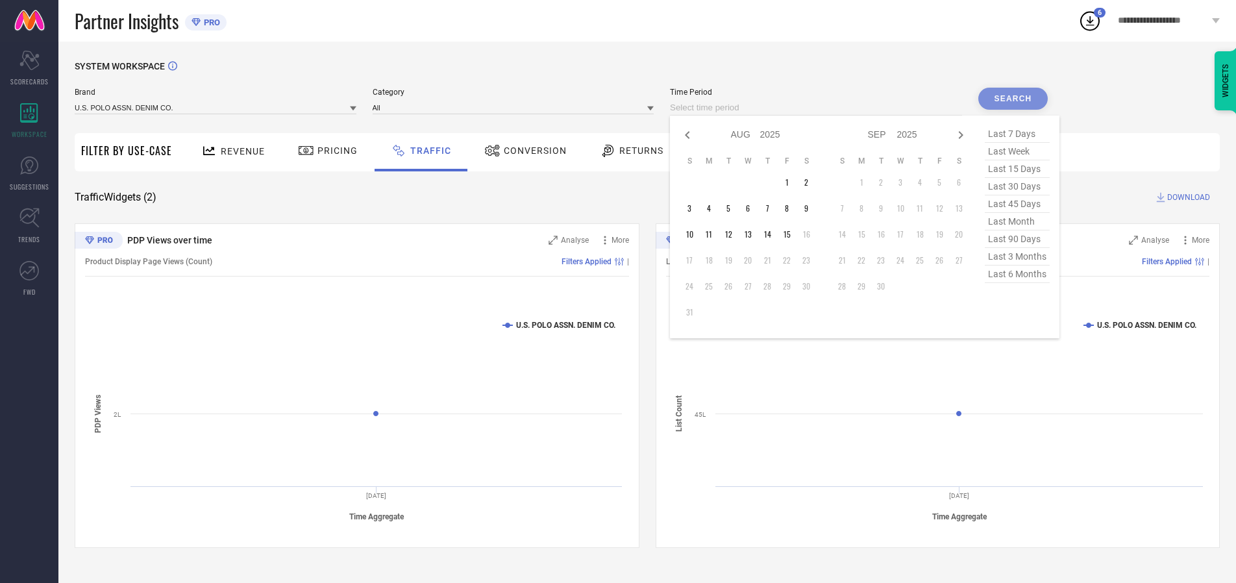
click at [771, 234] on td "14" at bounding box center [766, 234] width 19 height 19
type input "[DATE] to [DATE]"
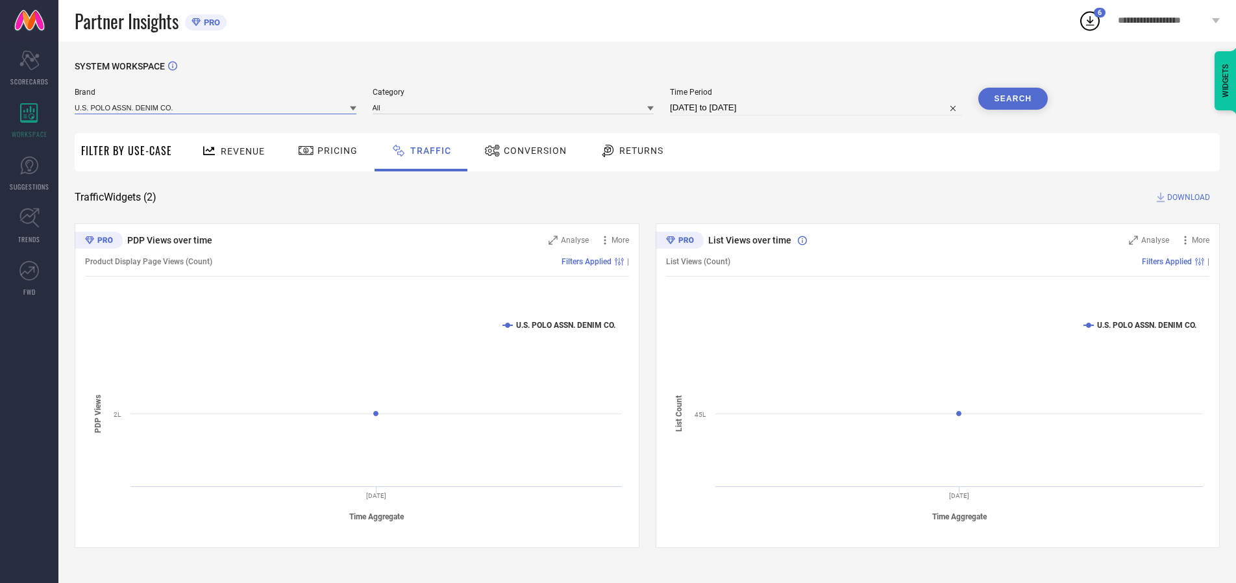
click at [216, 107] on input at bounding box center [216, 108] width 282 height 14
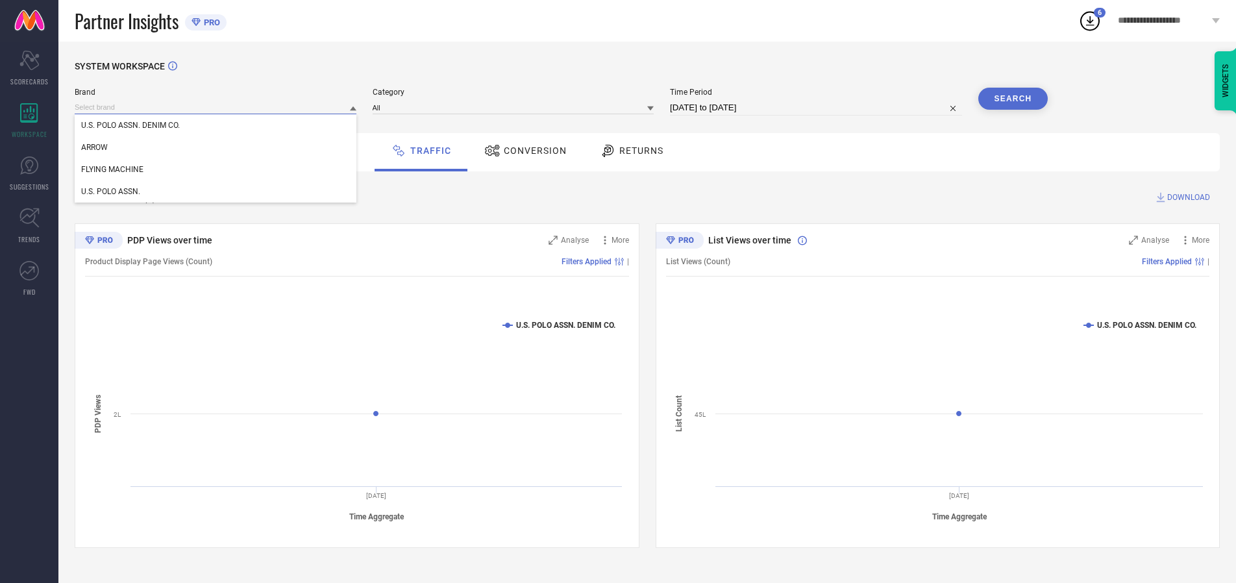
click at [216, 107] on input at bounding box center [216, 108] width 282 height 14
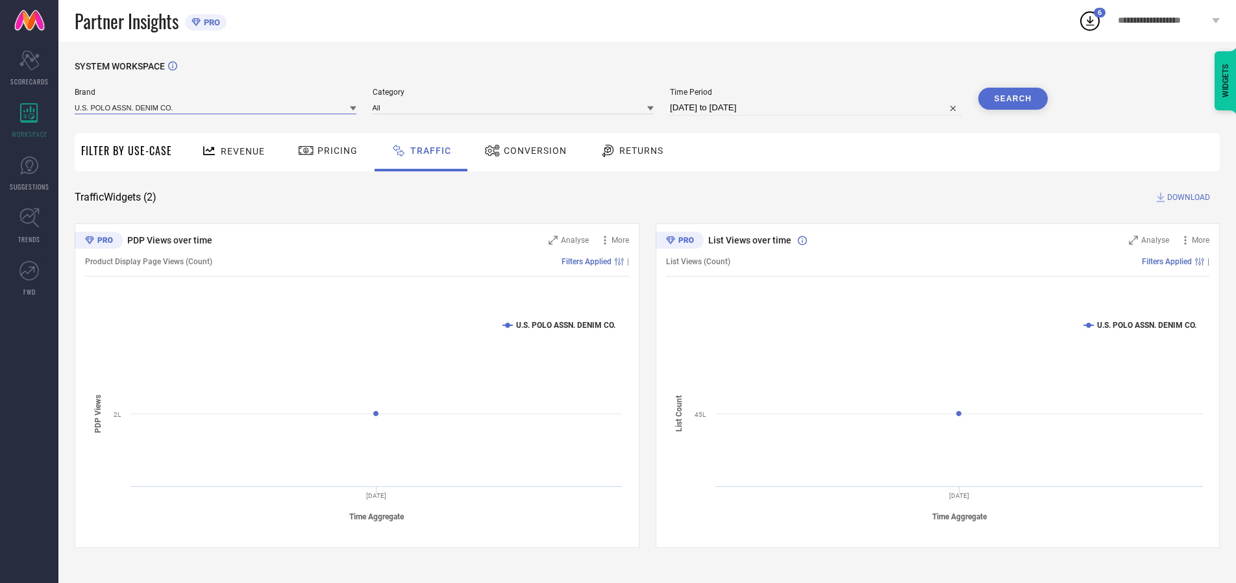
click at [216, 107] on input at bounding box center [216, 108] width 282 height 14
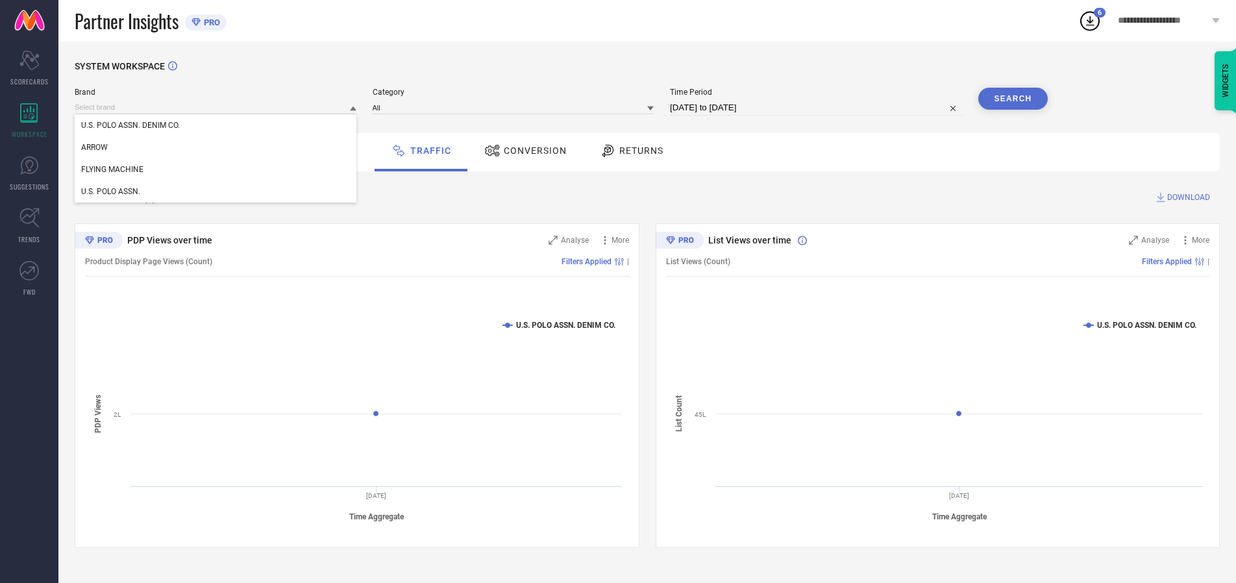
click at [216, 125] on div "U.S. POLO ASSN. DENIM CO." at bounding box center [216, 125] width 282 height 22
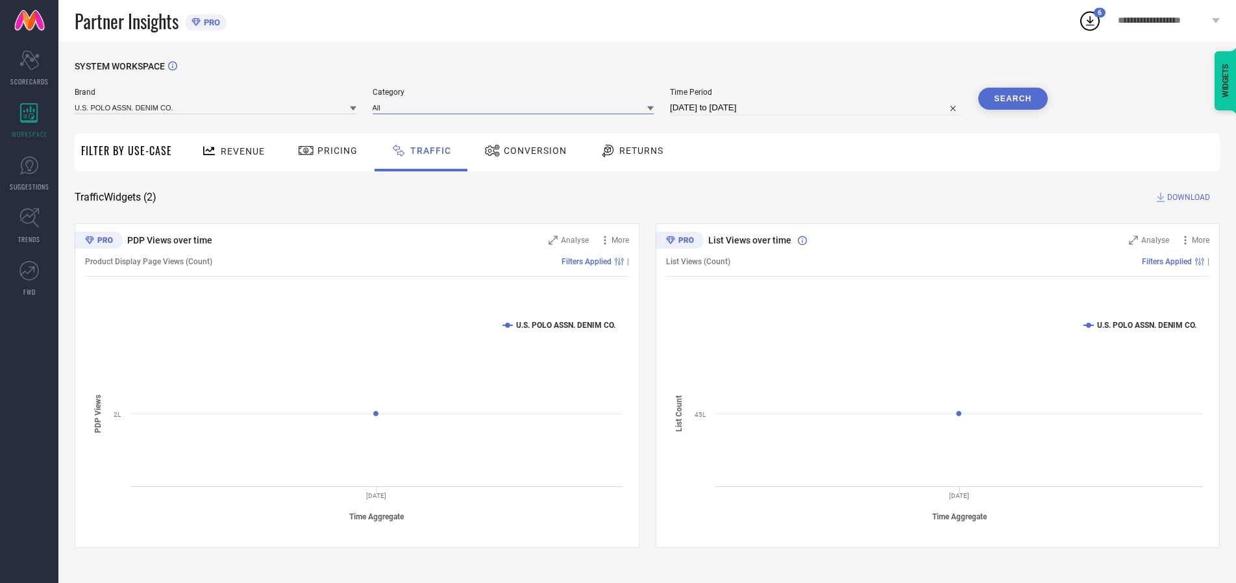
click at [516, 107] on input at bounding box center [514, 108] width 282 height 14
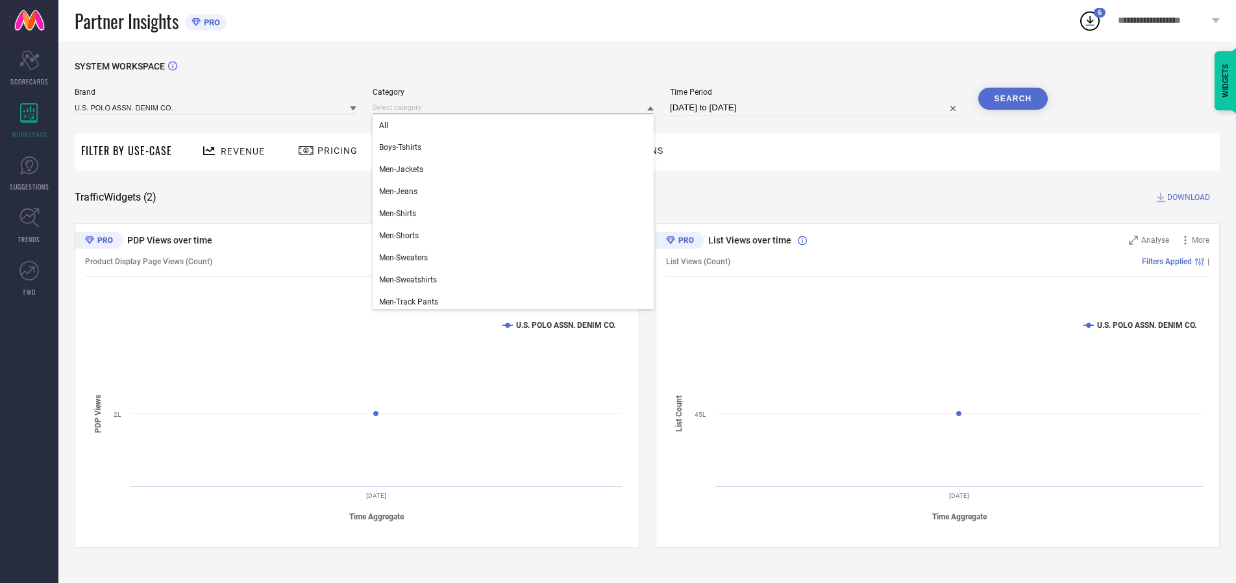
click at [516, 125] on div "All" at bounding box center [514, 125] width 282 height 22
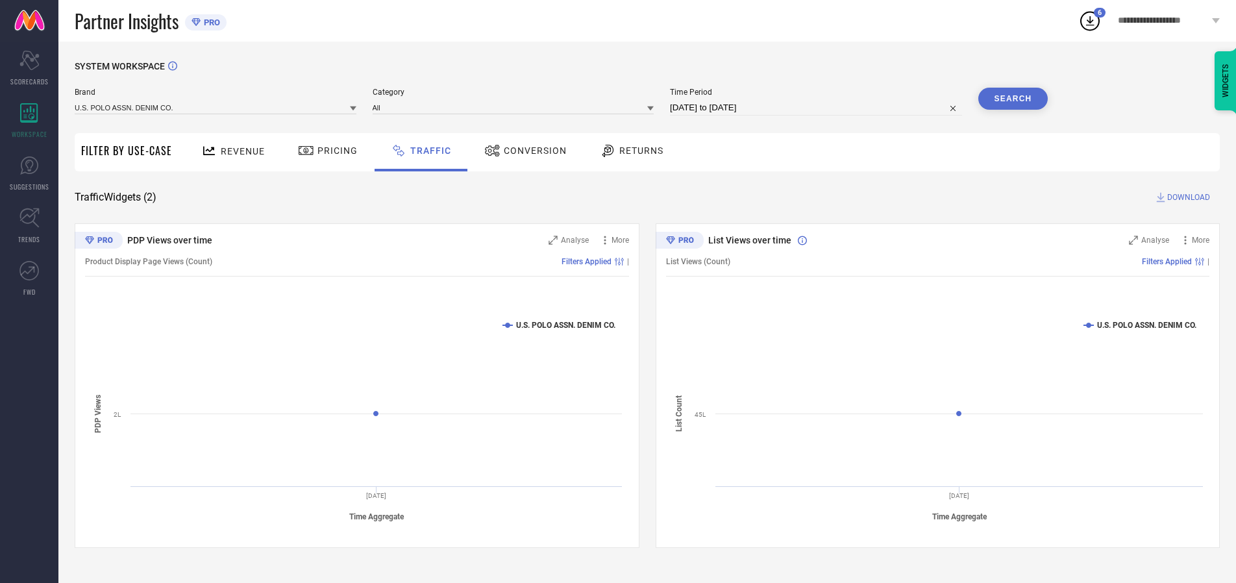
click at [1013, 99] on button "Search" at bounding box center [1013, 99] width 70 height 22
click at [1186, 197] on span "DOWNLOAD" at bounding box center [1188, 197] width 43 height 13
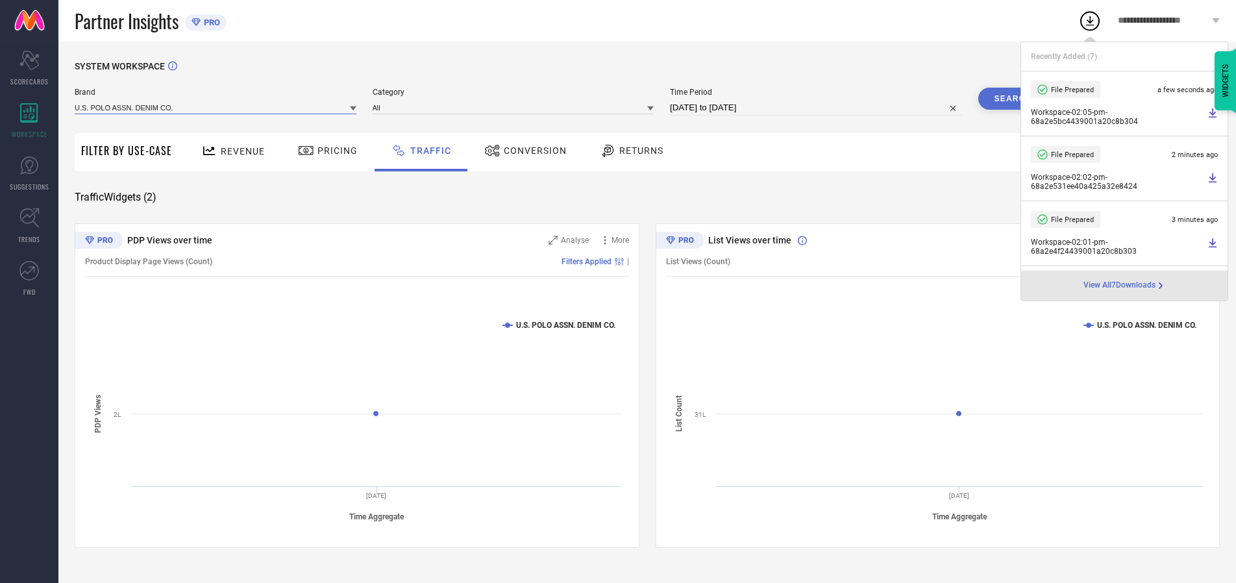
click at [216, 107] on input at bounding box center [216, 108] width 282 height 14
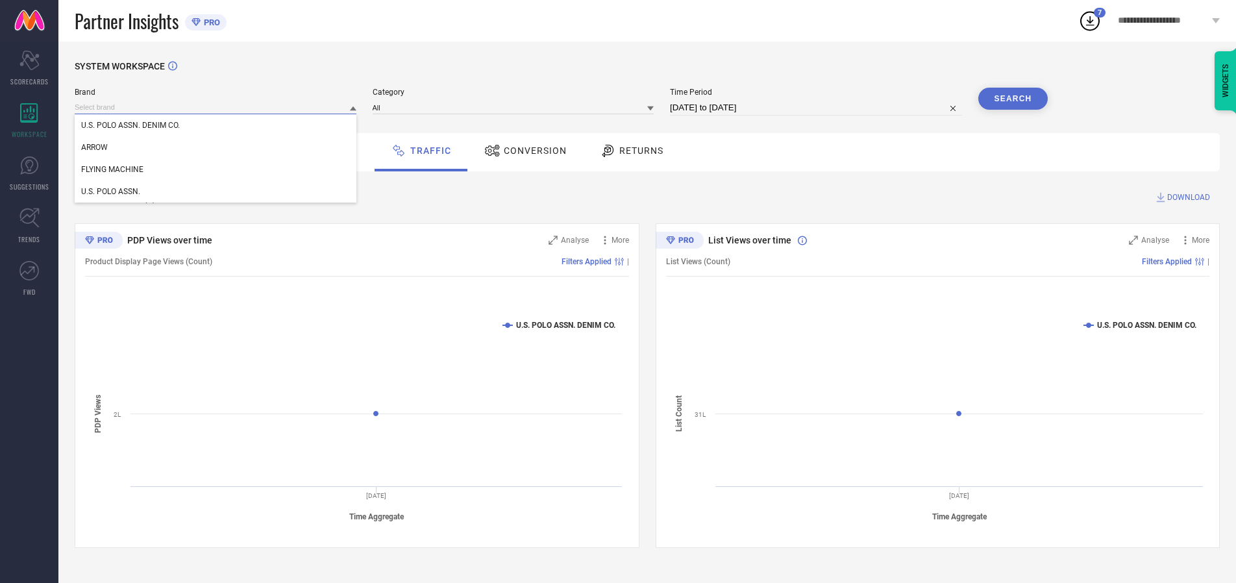
click at [216, 191] on div "U.S. POLO ASSN." at bounding box center [216, 191] width 282 height 22
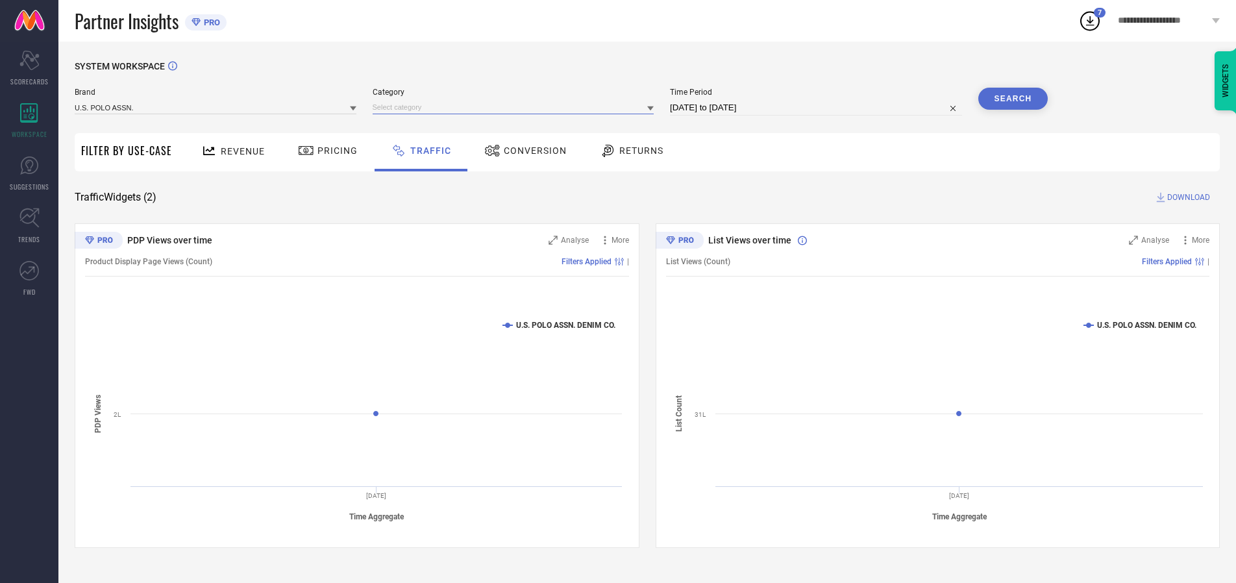
click at [516, 107] on input at bounding box center [514, 108] width 282 height 14
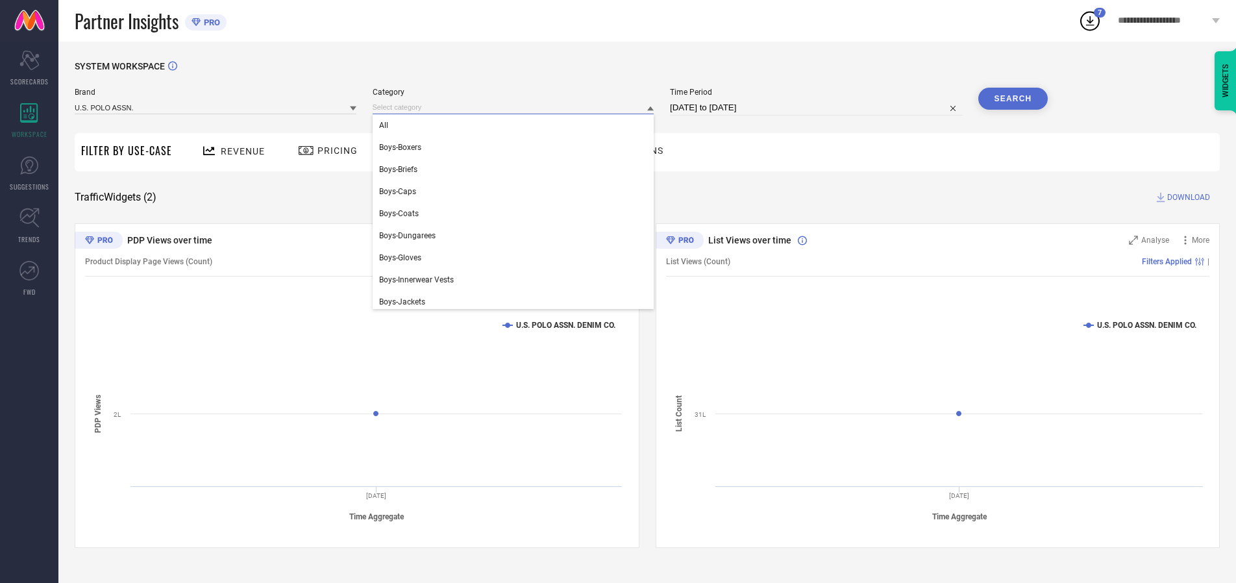
click at [516, 125] on div "All" at bounding box center [514, 125] width 282 height 22
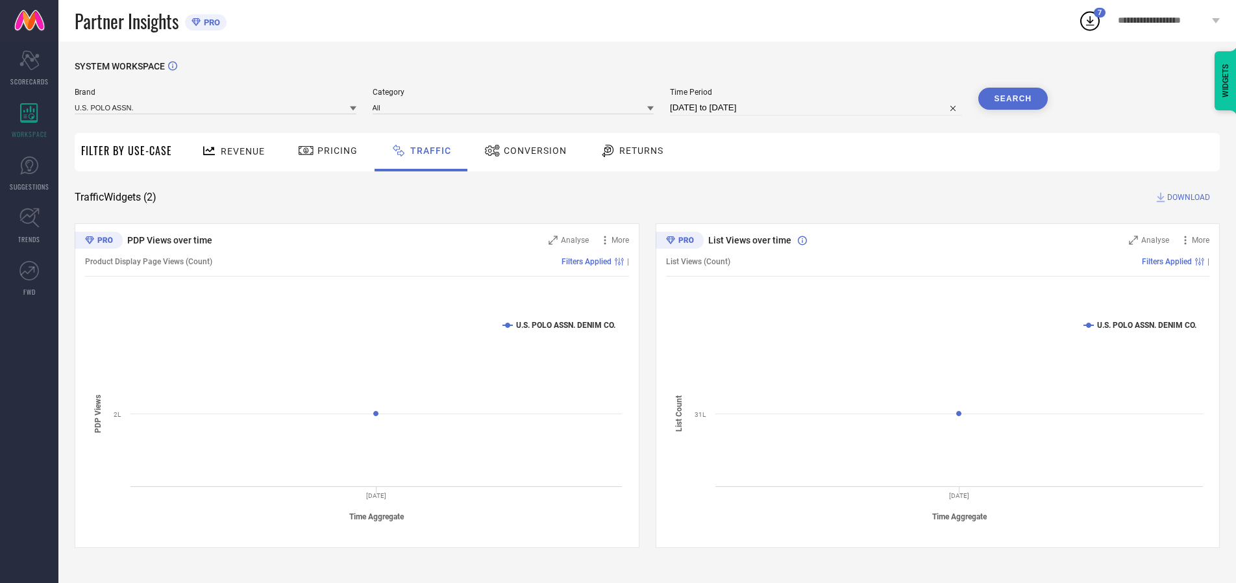
click at [1013, 99] on button "Search" at bounding box center [1013, 99] width 70 height 22
click at [1186, 197] on span "DOWNLOAD" at bounding box center [1188, 197] width 43 height 13
click at [818, 108] on input at bounding box center [816, 108] width 292 height 16
select select "7"
select select "2025"
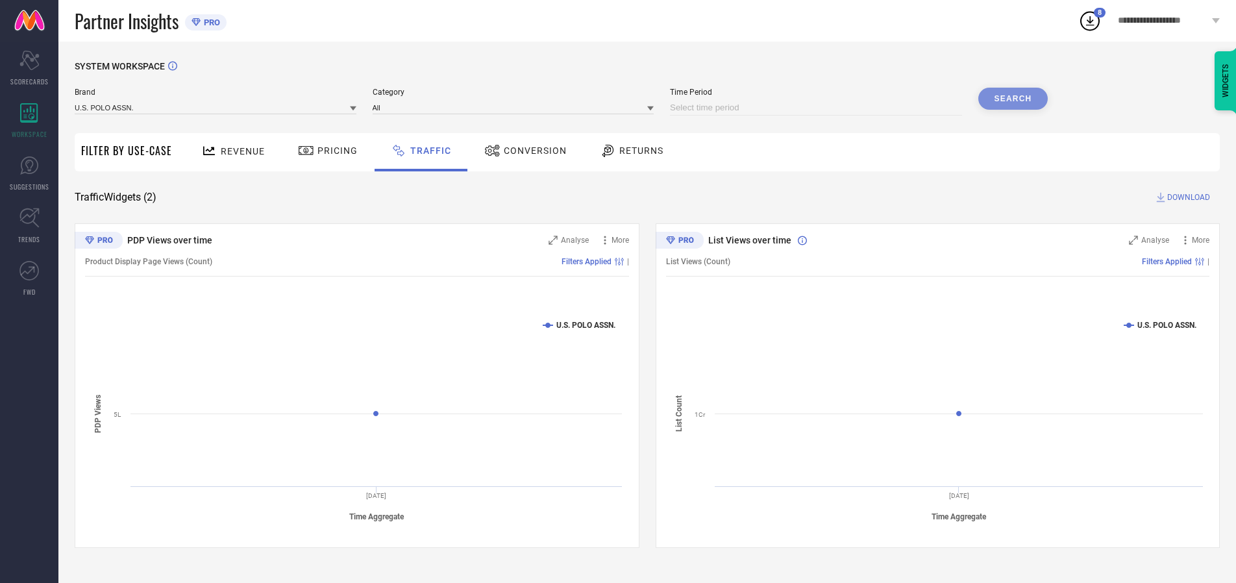
select select "8"
select select "2025"
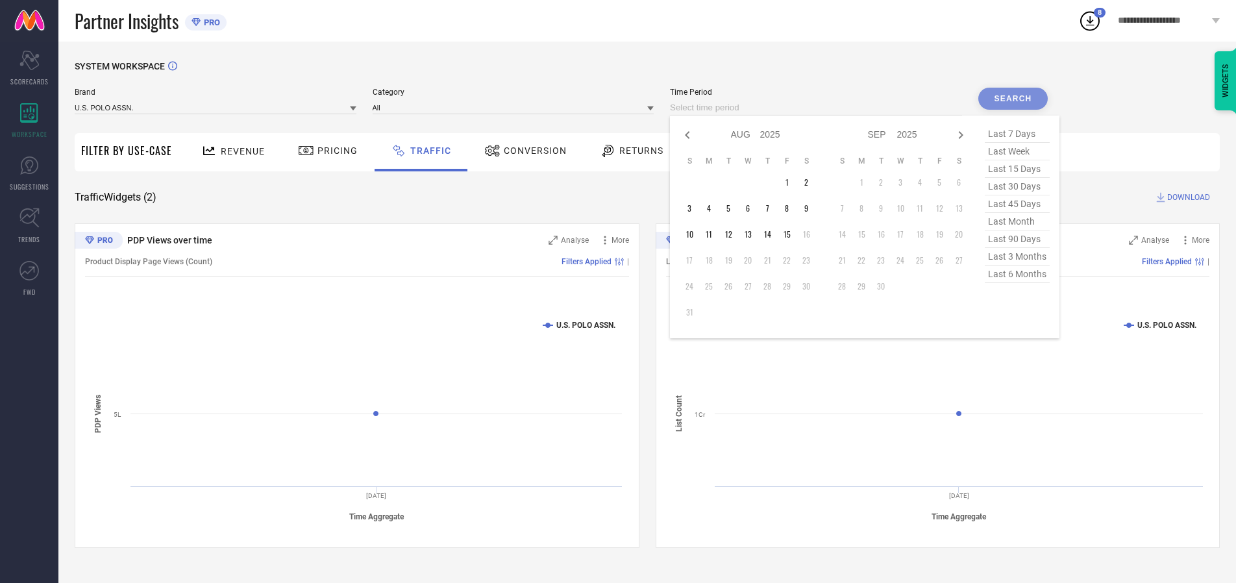
click at [791, 234] on td "15" at bounding box center [786, 234] width 19 height 19
type input "[DATE] to [DATE]"
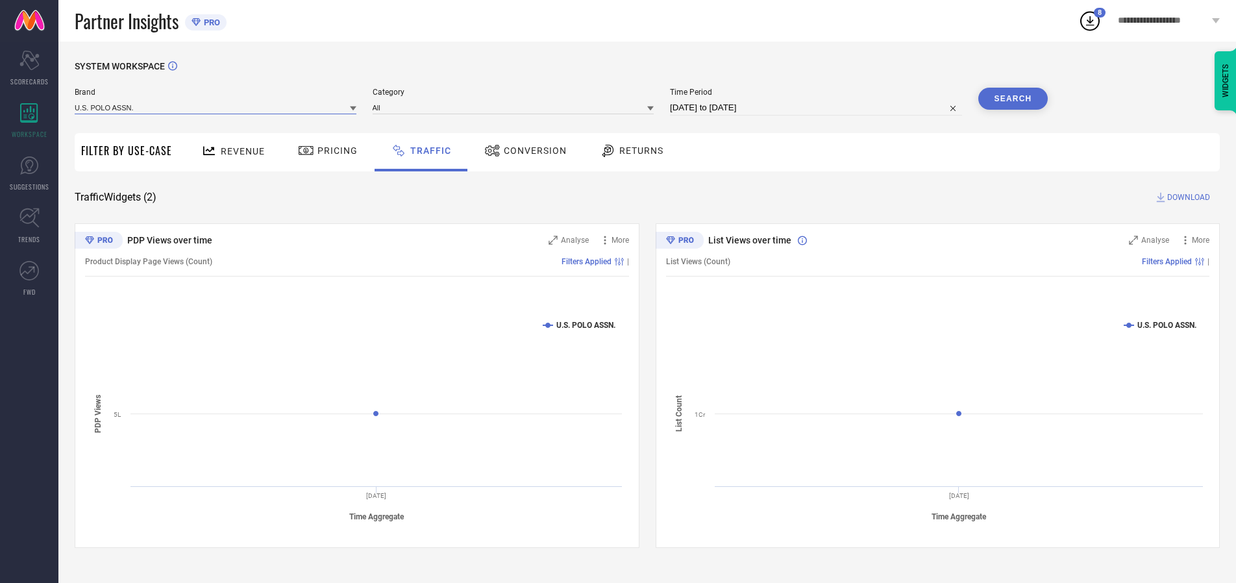
click at [216, 107] on input at bounding box center [216, 108] width 282 height 14
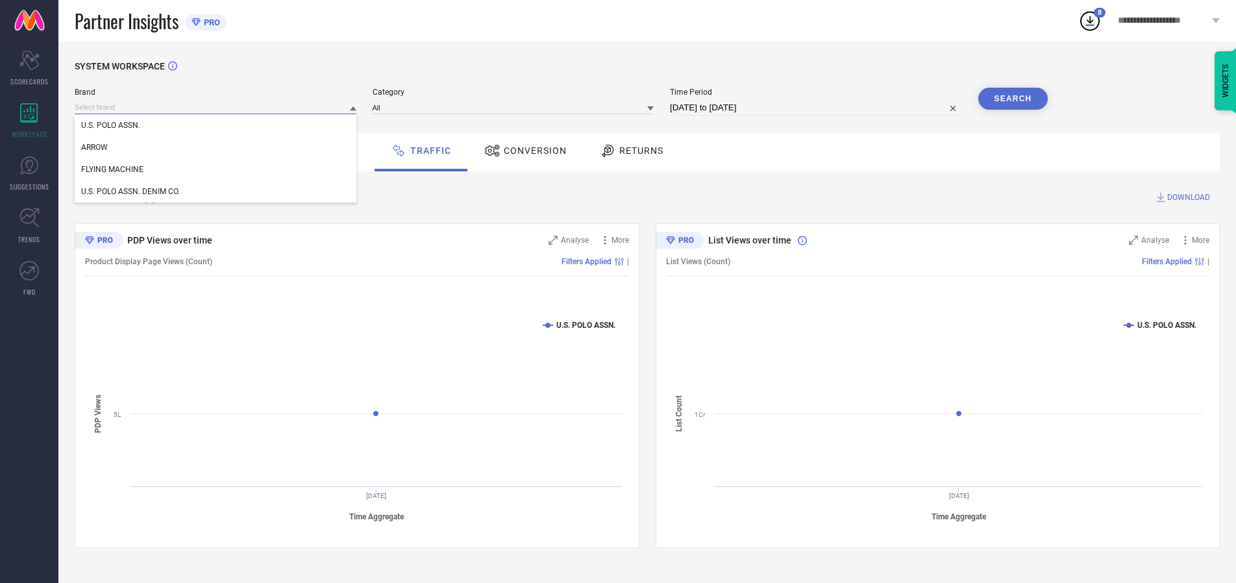
click at [216, 107] on input at bounding box center [216, 108] width 282 height 14
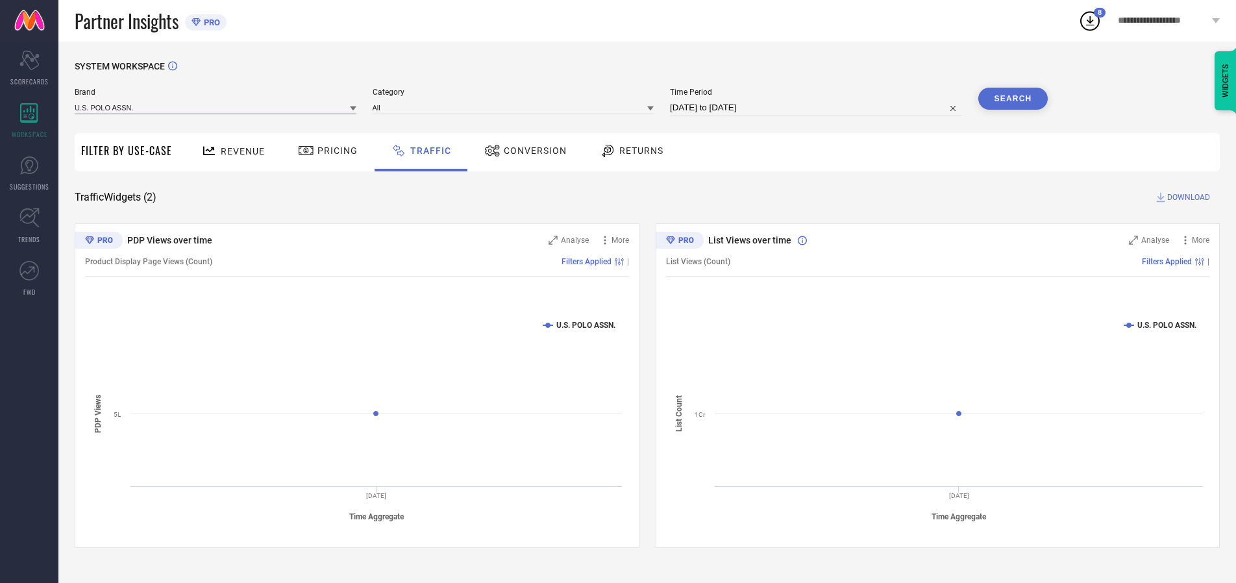
click at [216, 107] on input at bounding box center [216, 108] width 282 height 14
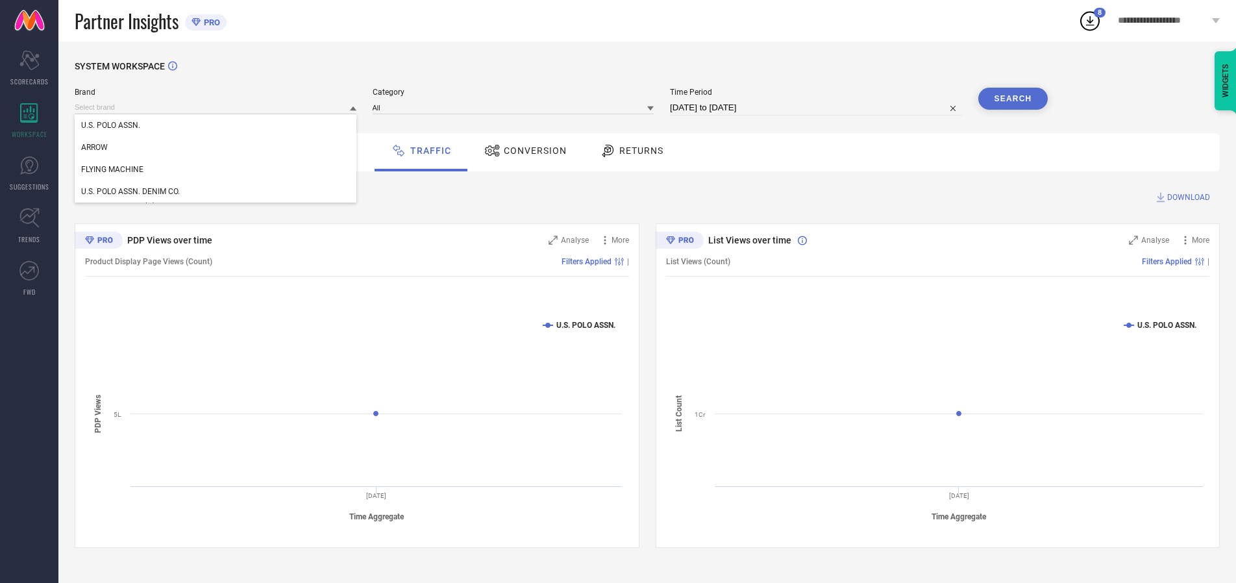
click at [216, 125] on div "U.S. POLO ASSN." at bounding box center [216, 125] width 282 height 22
